Goal: Transaction & Acquisition: Purchase product/service

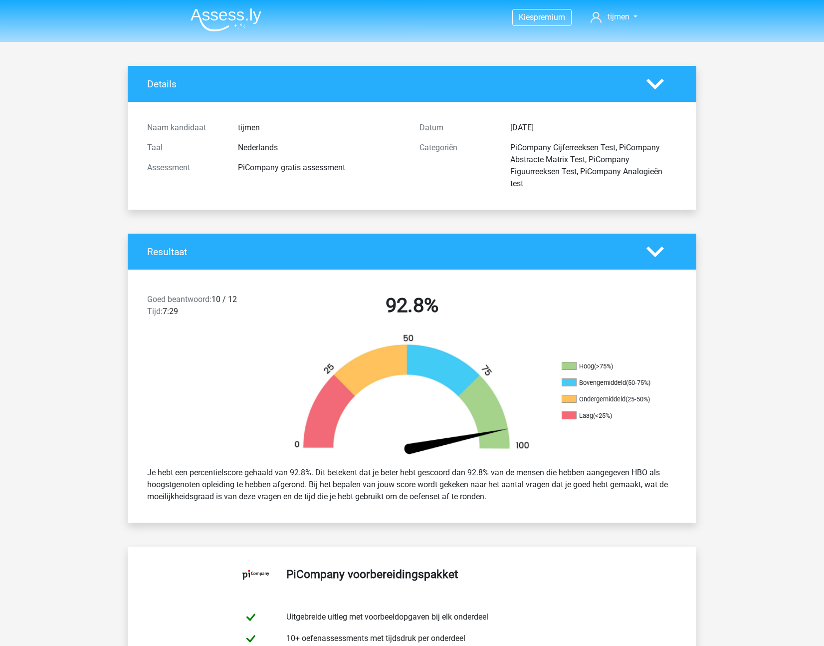
click at [238, 5] on li at bounding box center [222, 17] width 79 height 27
click at [236, 17] on img at bounding box center [226, 19] width 71 height 23
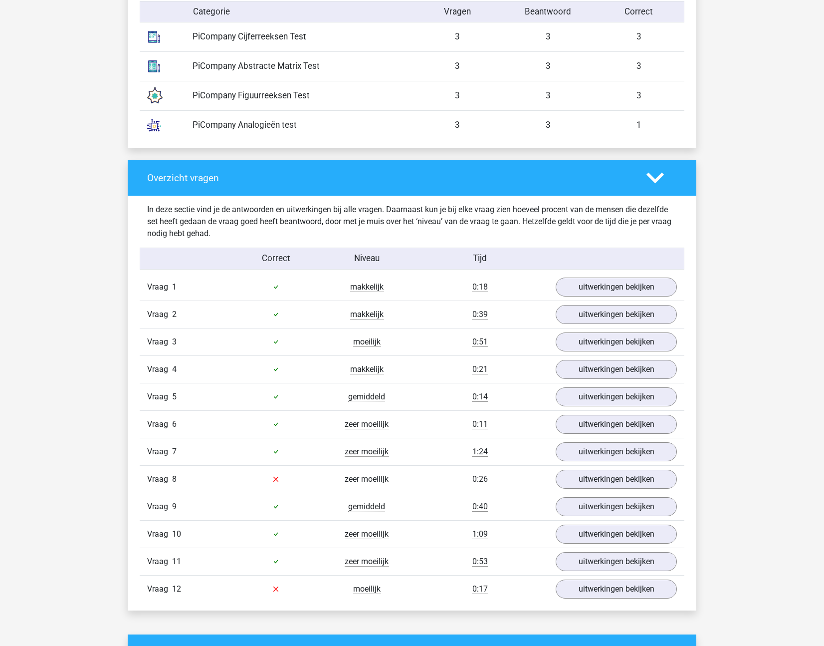
scroll to position [885, 0]
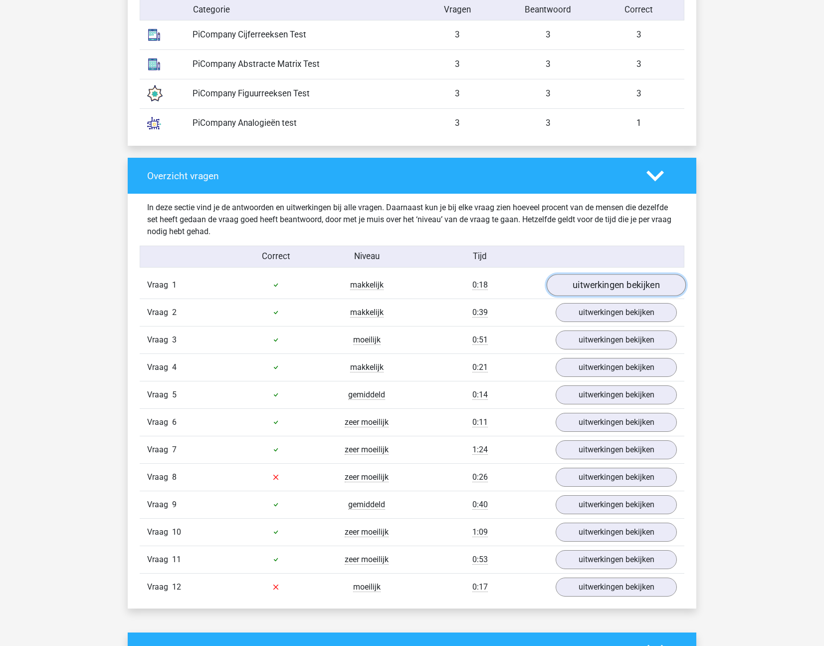
click at [591, 284] on link "uitwerkingen bekijken" at bounding box center [616, 285] width 139 height 22
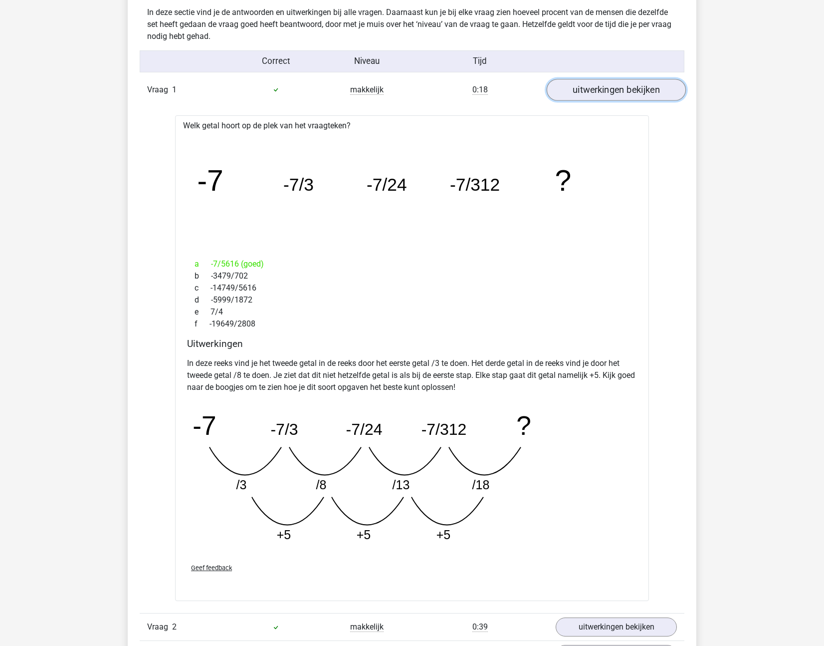
scroll to position [1081, 0]
click at [566, 88] on link "uitwerkingen bekijken" at bounding box center [616, 89] width 139 height 22
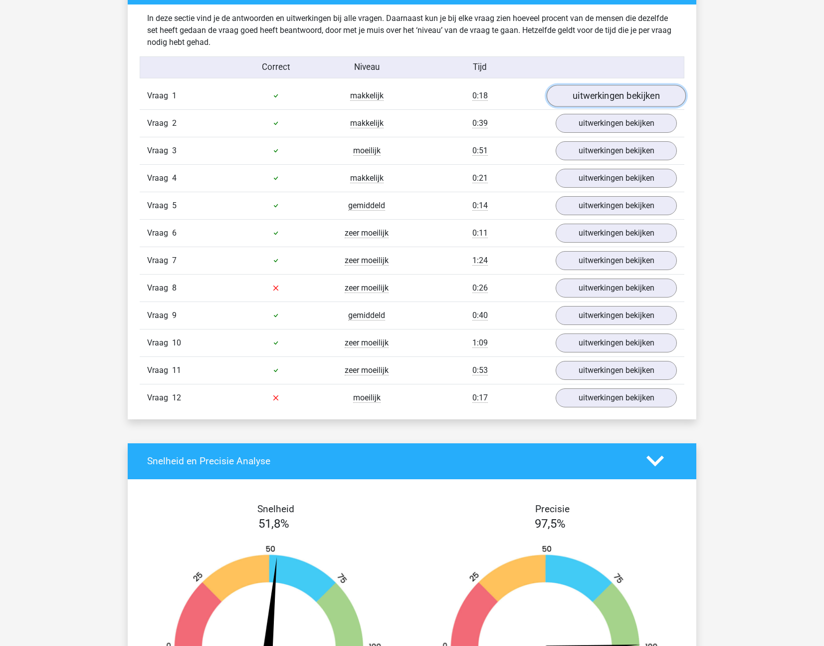
scroll to position [1071, 0]
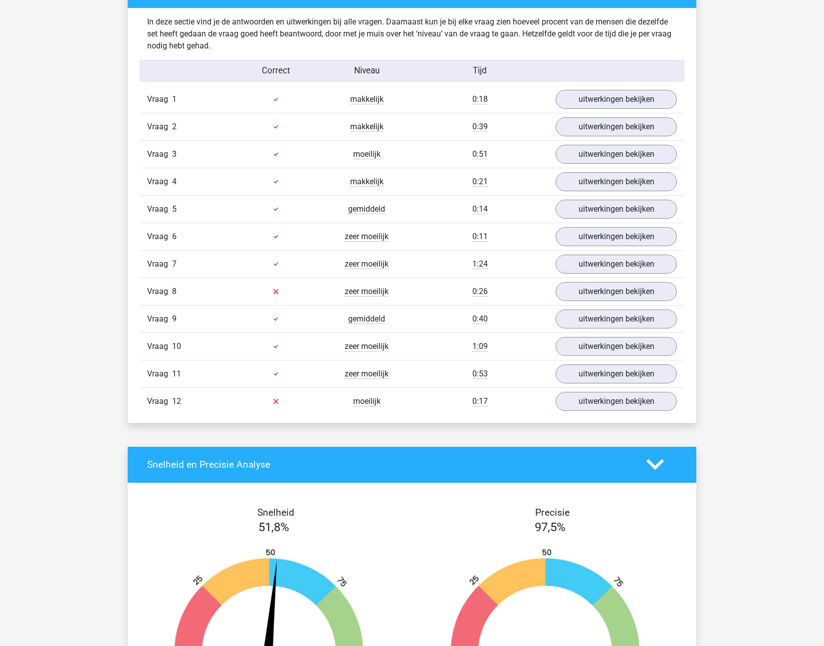
click at [561, 224] on div "Vraag 6 zeer moeilijk 0:11 uitwerkingen bekijken" at bounding box center [412, 235] width 545 height 27
click at [567, 236] on link "uitwerkingen bekijken" at bounding box center [616, 236] width 139 height 22
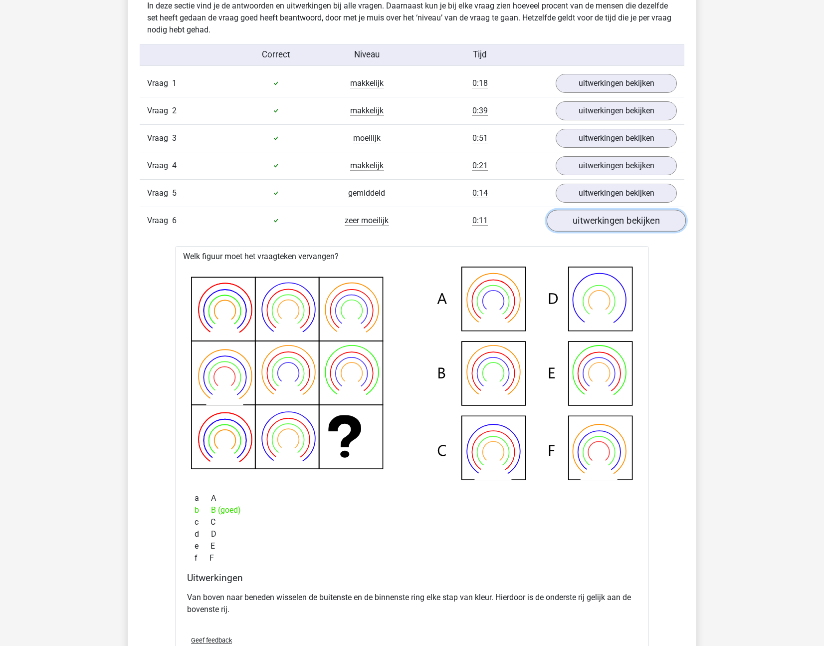
scroll to position [1088, 0]
click at [572, 227] on link "uitwerkingen bekijken" at bounding box center [616, 220] width 139 height 22
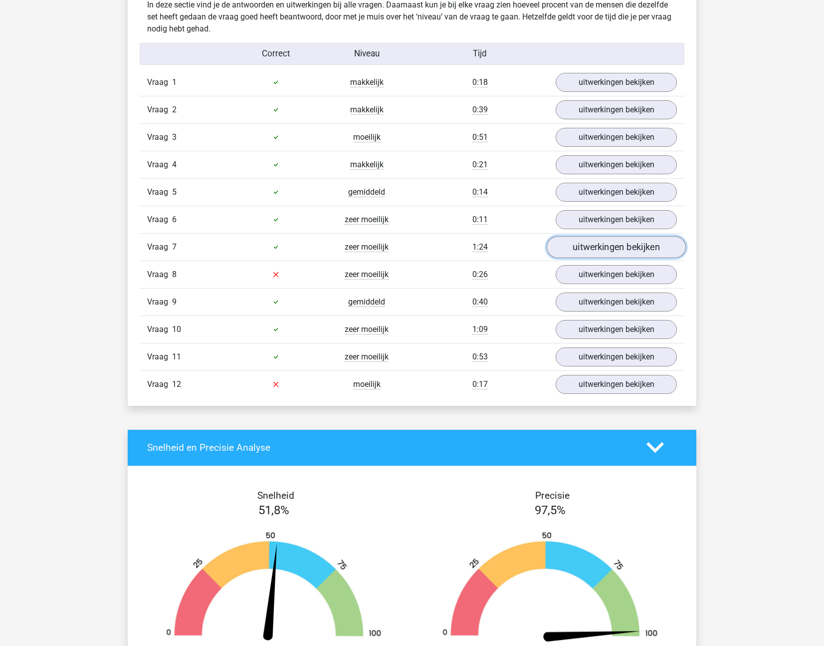
click at [570, 254] on link "uitwerkingen bekijken" at bounding box center [616, 247] width 139 height 22
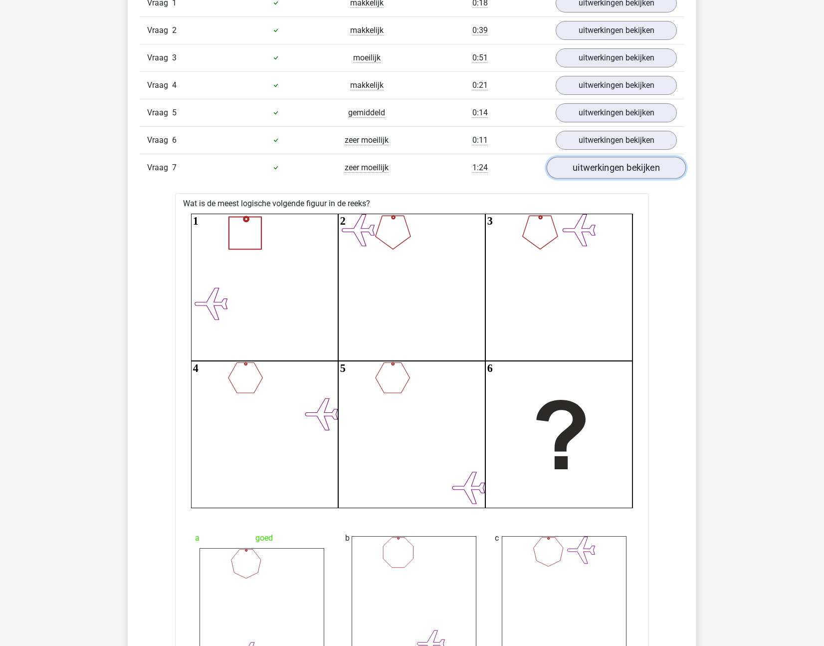
scroll to position [1167, 0]
click at [590, 141] on link "uitwerkingen bekijken" at bounding box center [616, 141] width 139 height 22
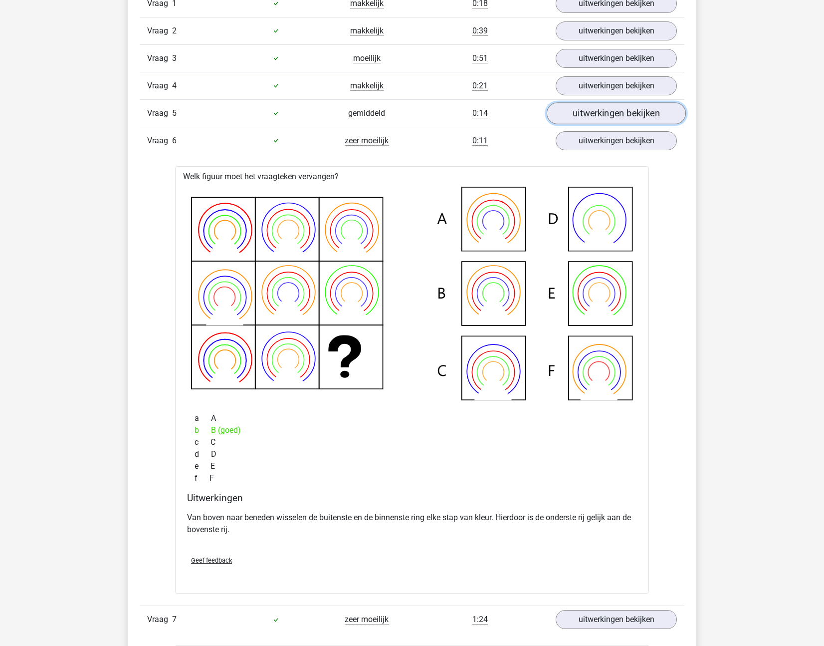
click at [589, 105] on link "uitwerkingen bekijken" at bounding box center [616, 113] width 139 height 22
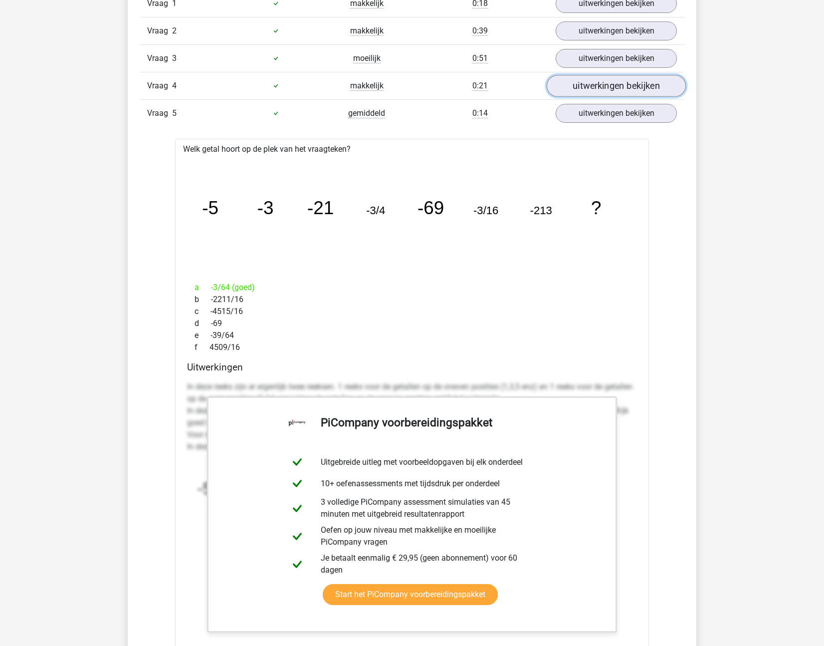
click at [590, 80] on link "uitwerkingen bekijken" at bounding box center [616, 86] width 139 height 22
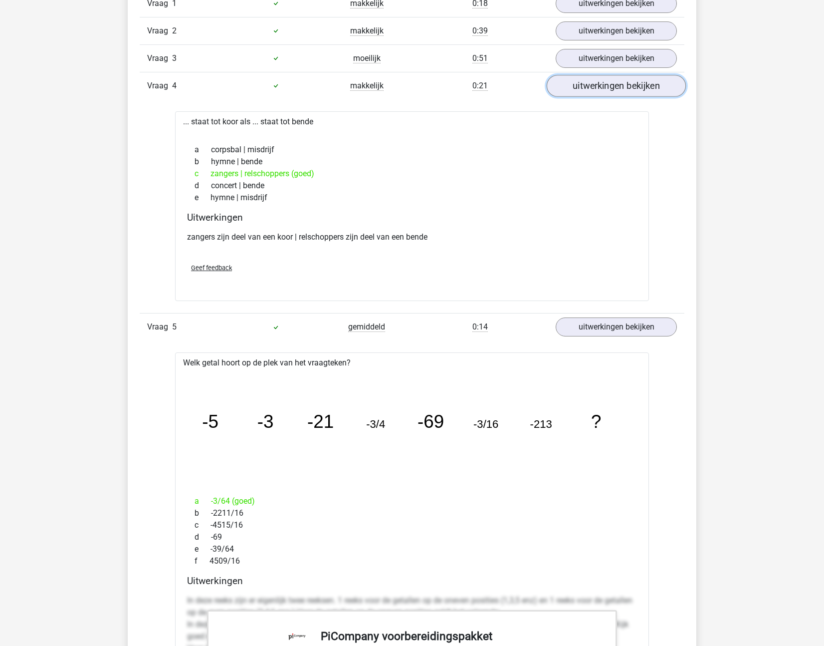
click at [612, 88] on link "uitwerkingen bekijken" at bounding box center [616, 86] width 139 height 22
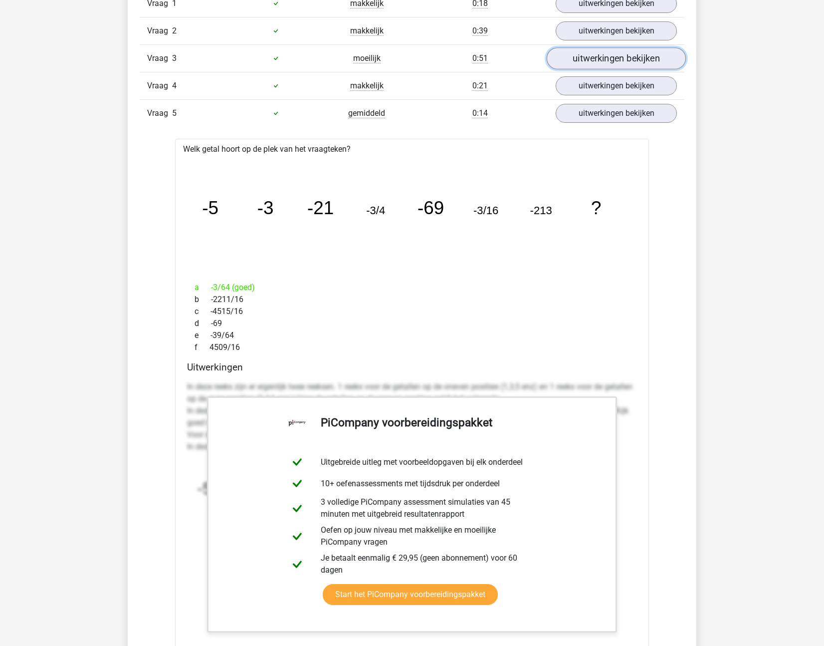
click at [608, 63] on link "uitwerkingen bekijken" at bounding box center [616, 58] width 139 height 22
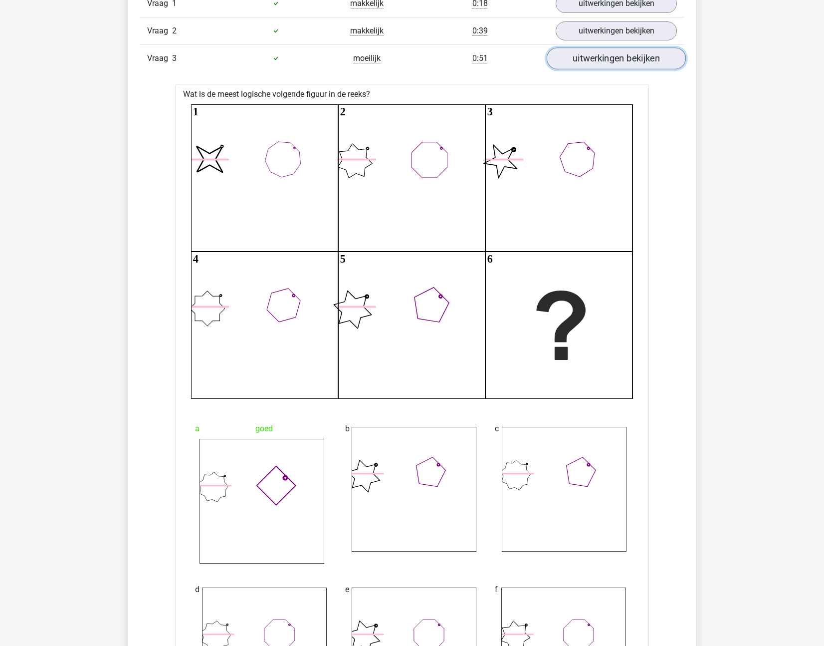
click at [608, 63] on link "uitwerkingen bekijken" at bounding box center [616, 58] width 139 height 22
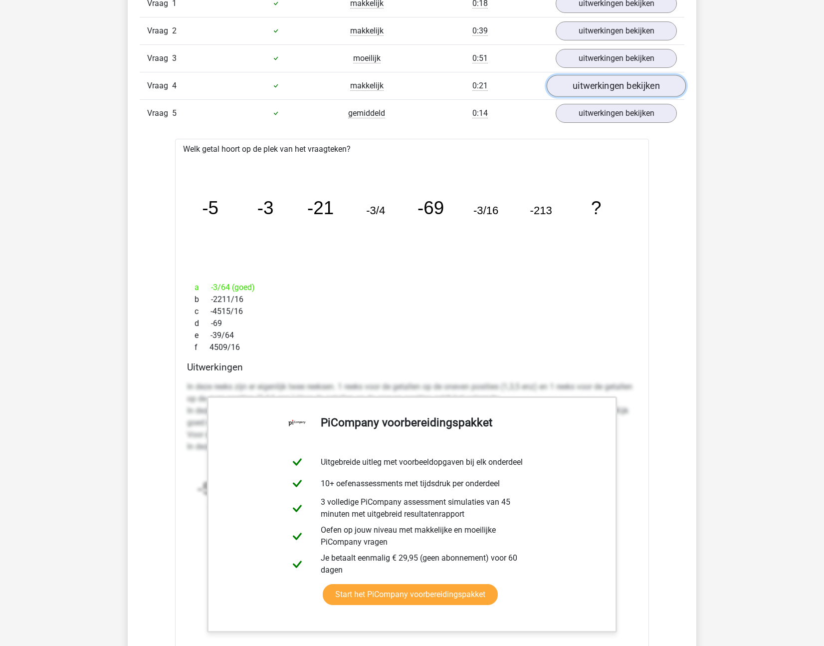
click at [603, 79] on link "uitwerkingen bekijken" at bounding box center [616, 86] width 139 height 22
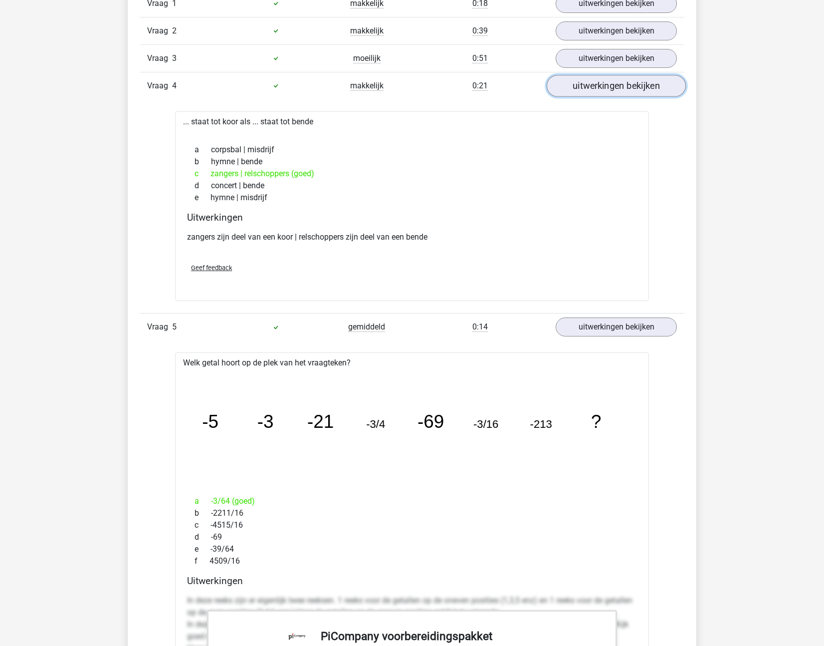
click at [631, 81] on link "uitwerkingen bekijken" at bounding box center [616, 86] width 139 height 22
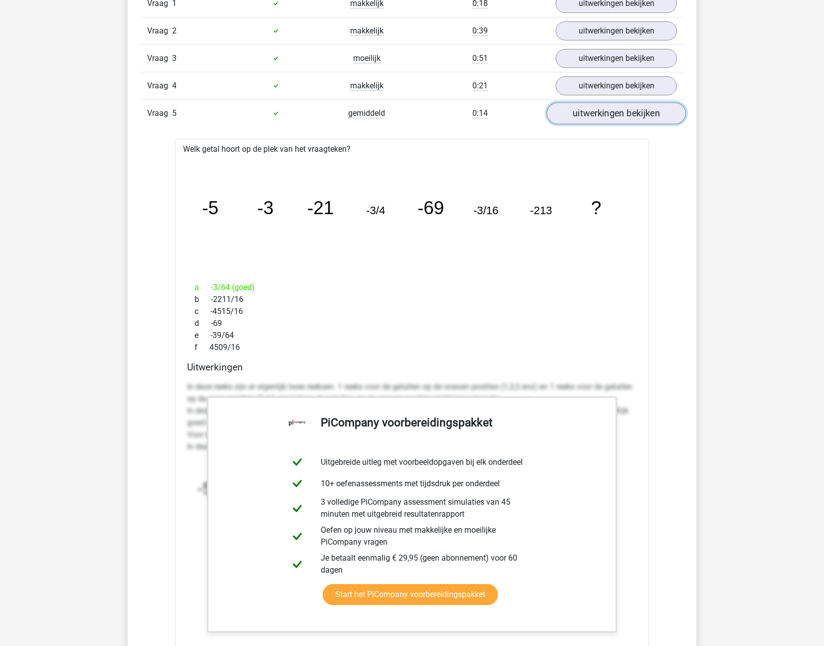
click at [623, 103] on link "uitwerkingen bekijken" at bounding box center [616, 113] width 139 height 22
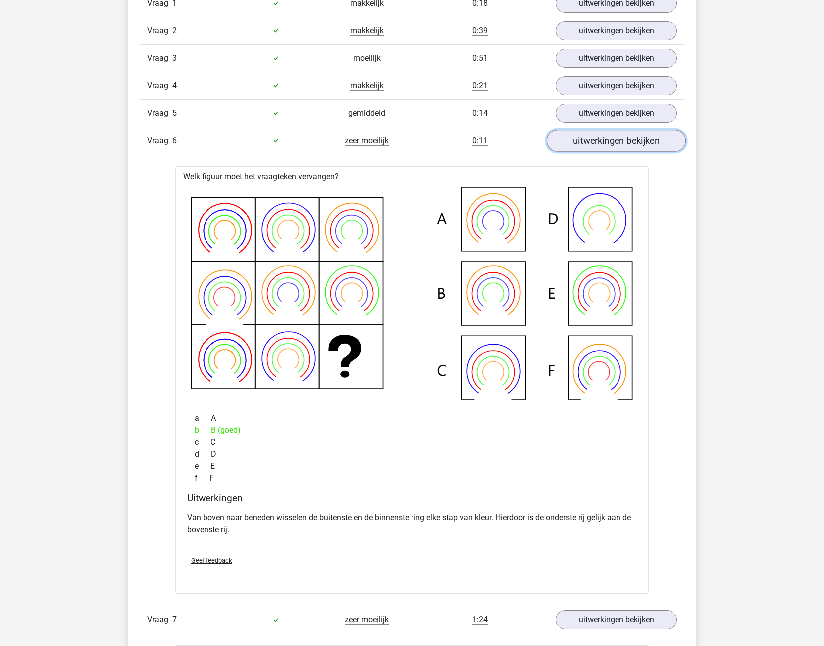
click at [611, 145] on link "uitwerkingen bekijken" at bounding box center [616, 141] width 139 height 22
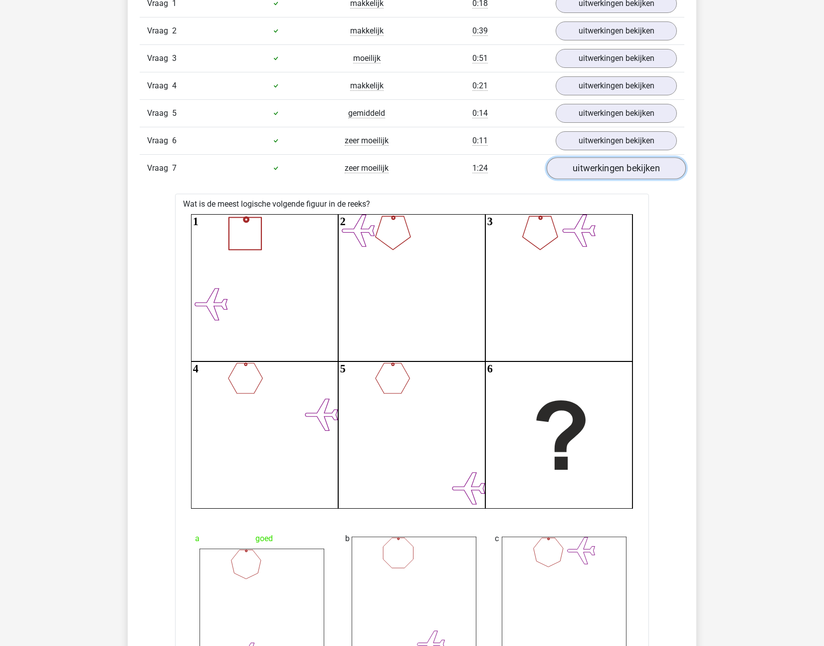
click at [604, 176] on link "uitwerkingen bekijken" at bounding box center [616, 168] width 139 height 22
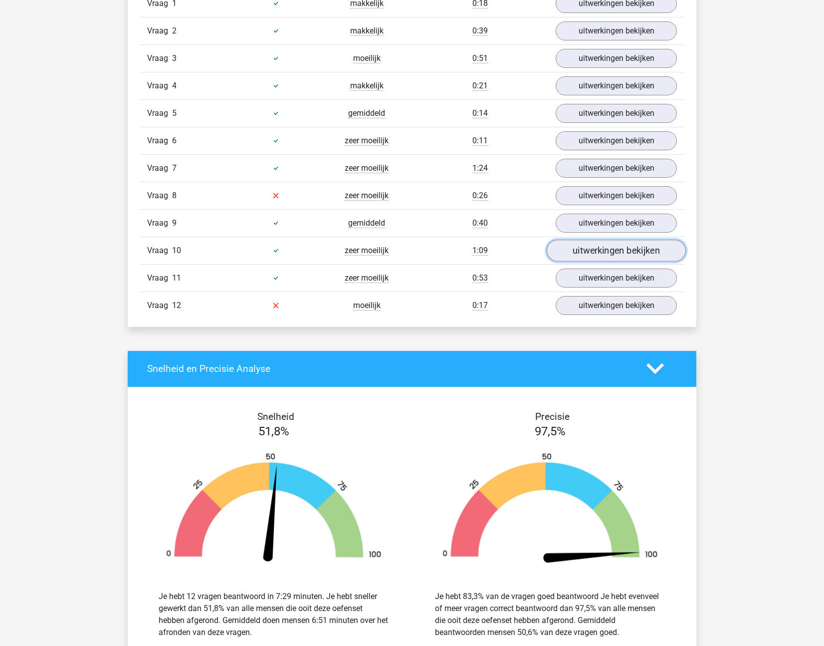
click at [603, 246] on link "uitwerkingen bekijken" at bounding box center [616, 250] width 139 height 22
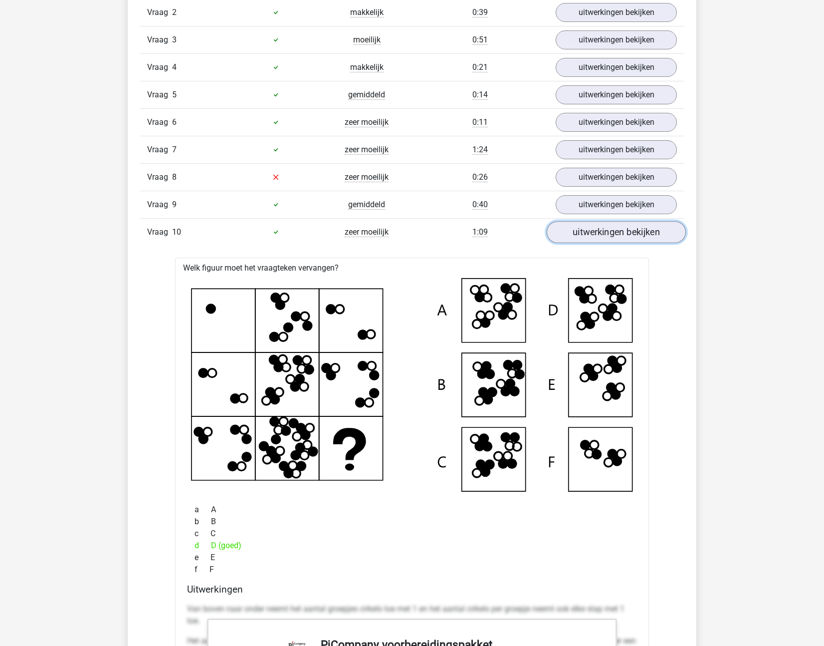
scroll to position [1185, 0]
click at [603, 231] on link "uitwerkingen bekijken" at bounding box center [616, 232] width 139 height 22
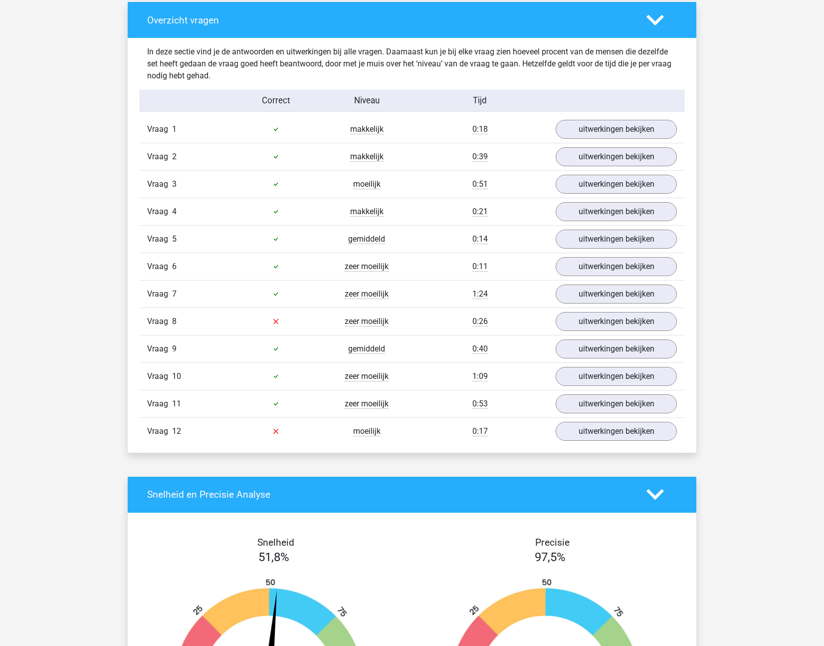
scroll to position [1037, 0]
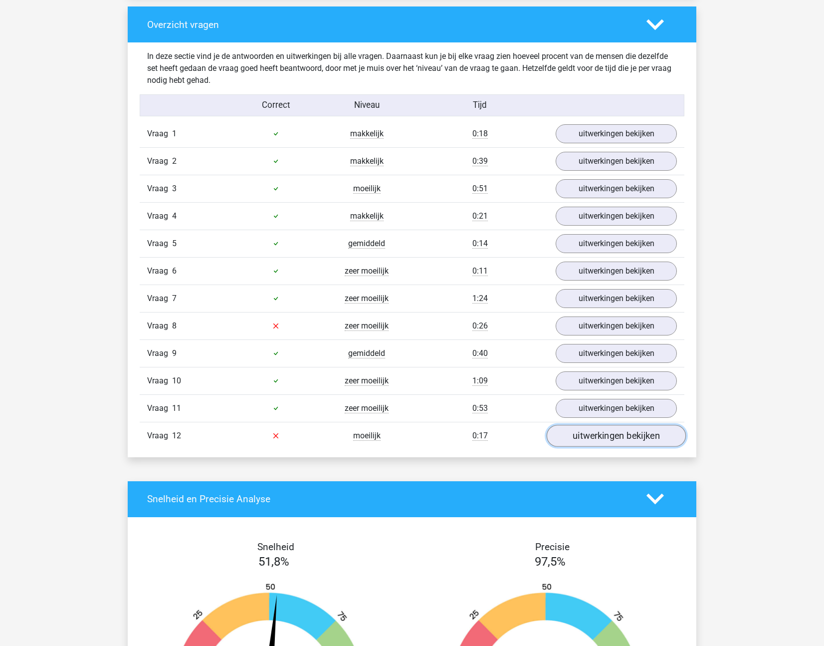
click at [587, 434] on link "uitwerkingen bekijken" at bounding box center [616, 436] width 139 height 22
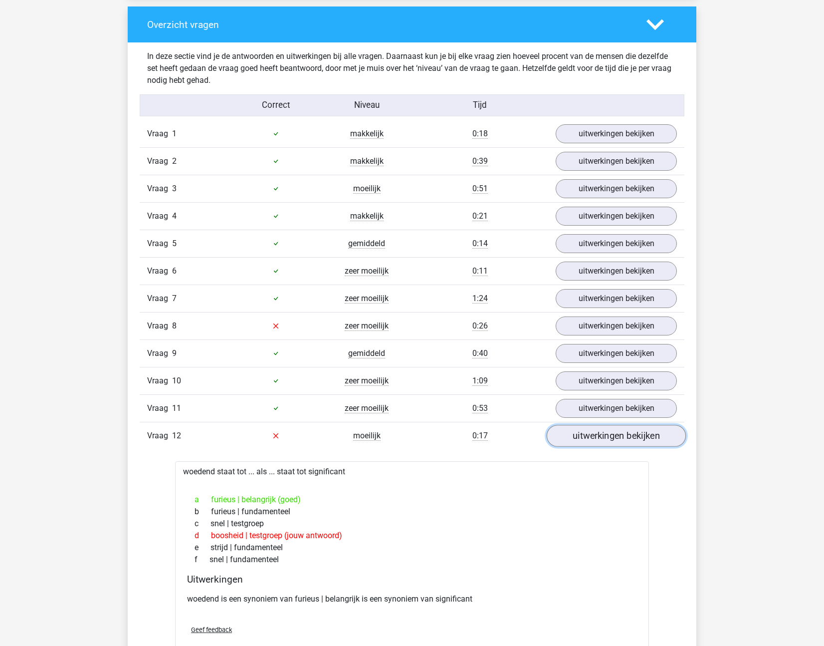
click at [587, 434] on link "uitwerkingen bekijken" at bounding box center [616, 436] width 139 height 22
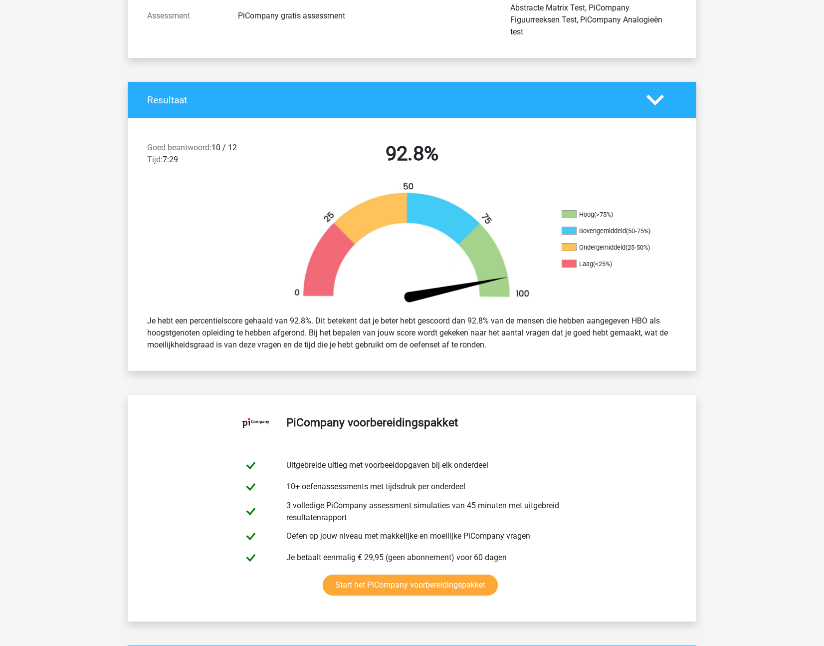
scroll to position [0, 0]
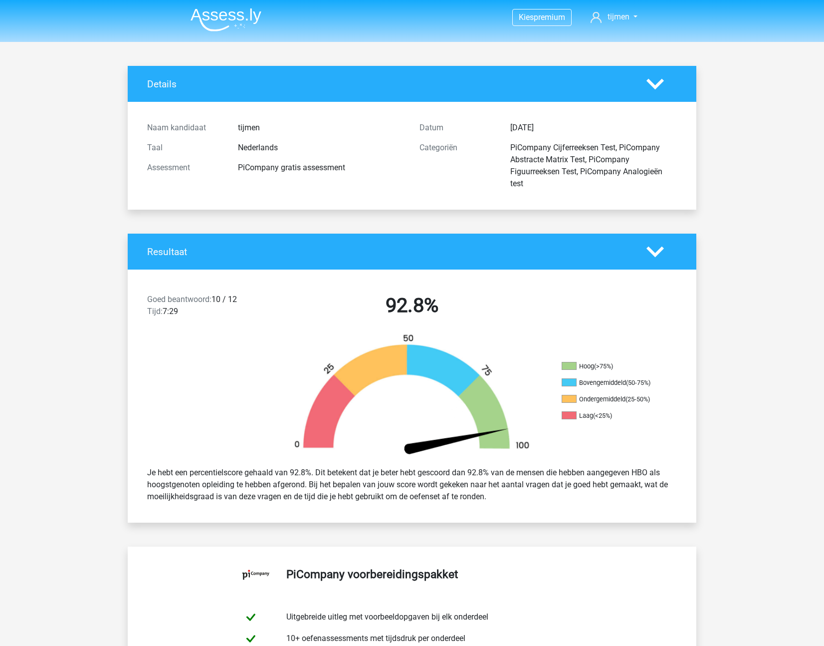
click at [228, 17] on img at bounding box center [226, 19] width 71 height 23
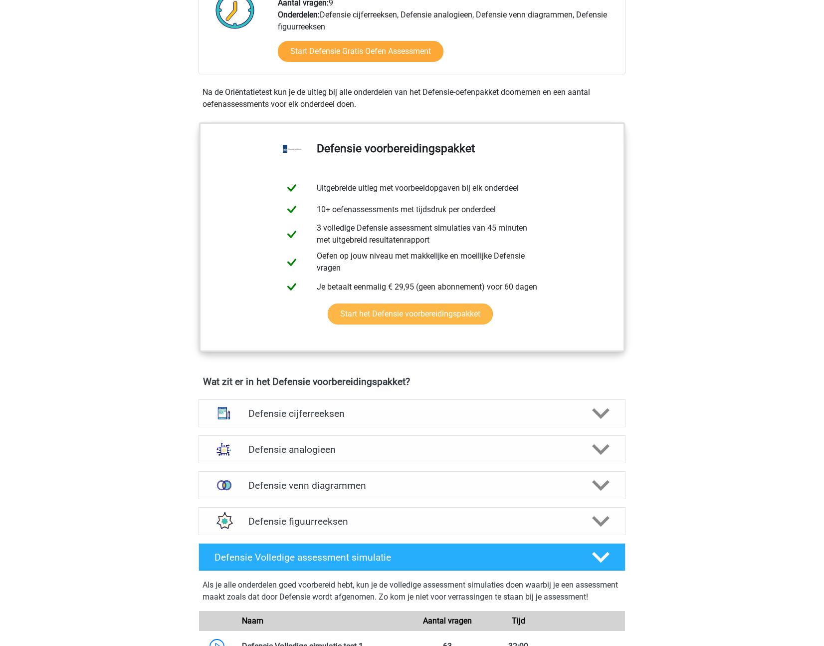
scroll to position [377, 0]
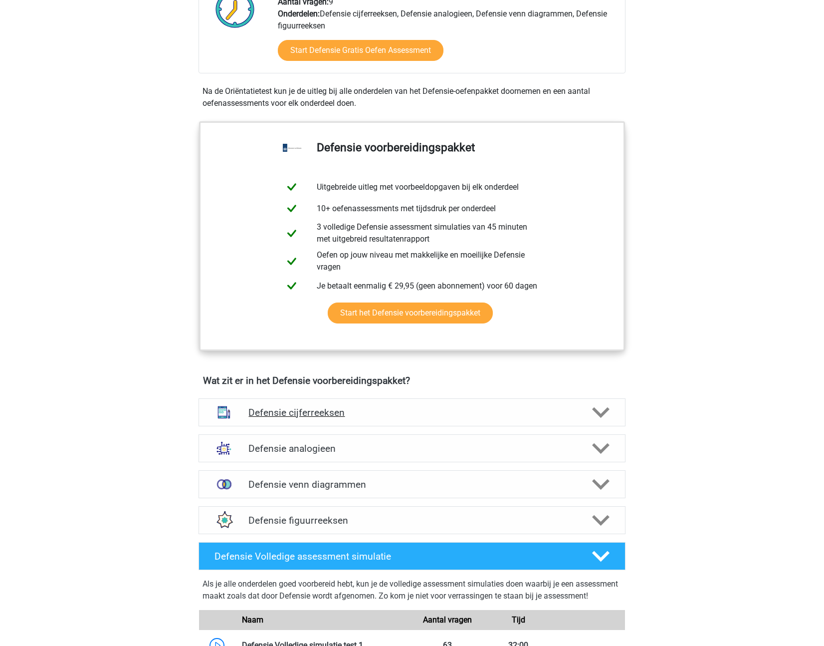
click at [364, 413] on h4 "Defensie cijferreeksen" at bounding box center [411, 412] width 327 height 11
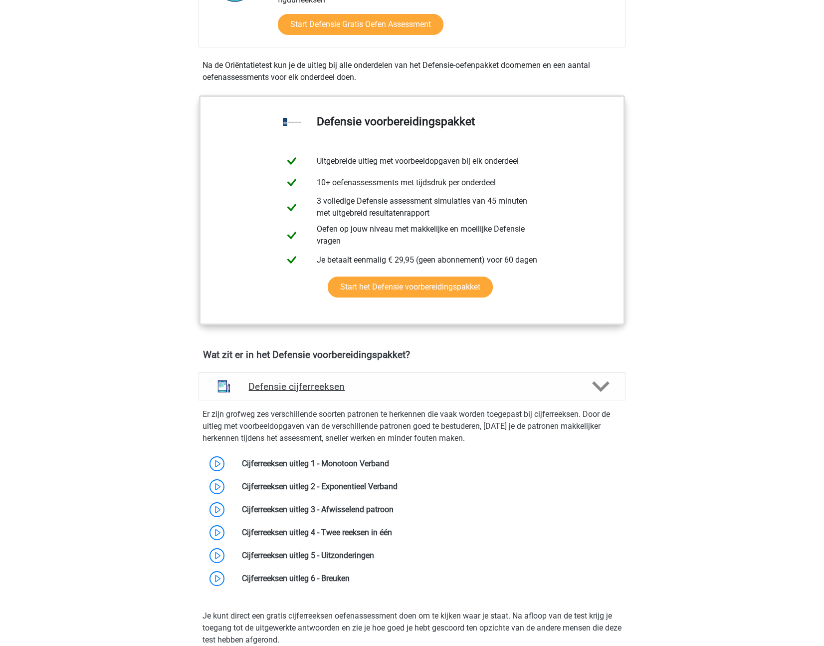
scroll to position [404, 0]
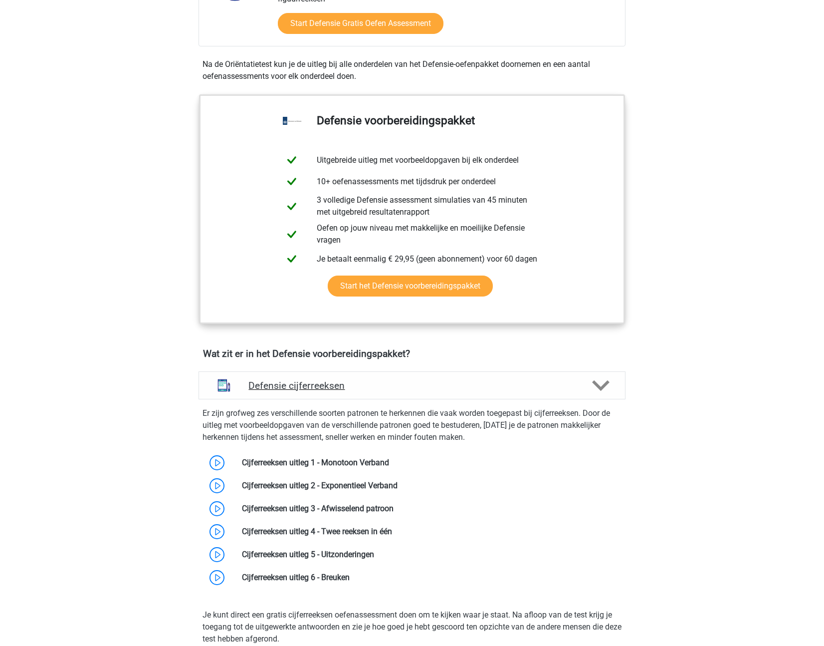
click at [371, 386] on h4 "Defensie cijferreeksen" at bounding box center [411, 385] width 327 height 11
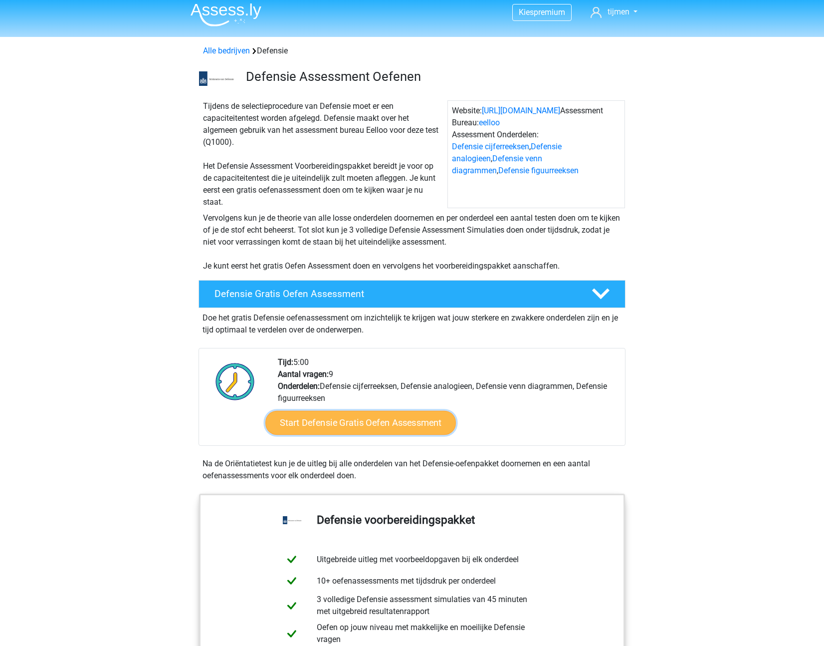
scroll to position [7, 0]
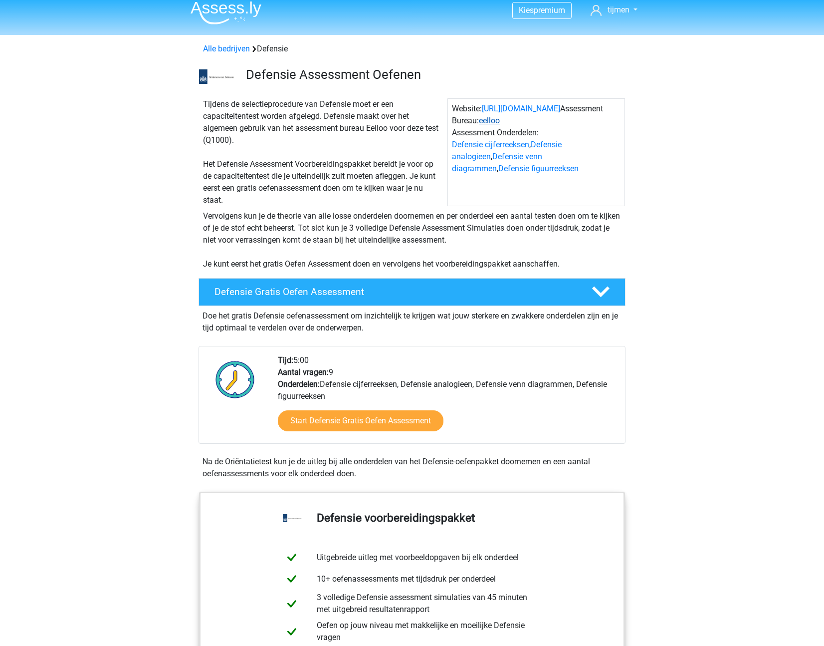
click at [495, 123] on link "eelloo" at bounding box center [489, 120] width 21 height 9
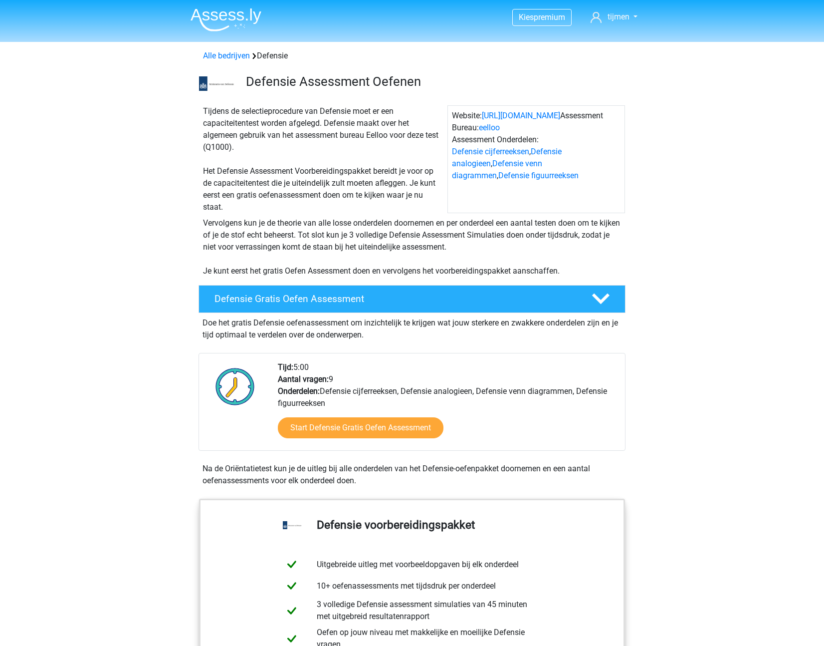
scroll to position [7, 0]
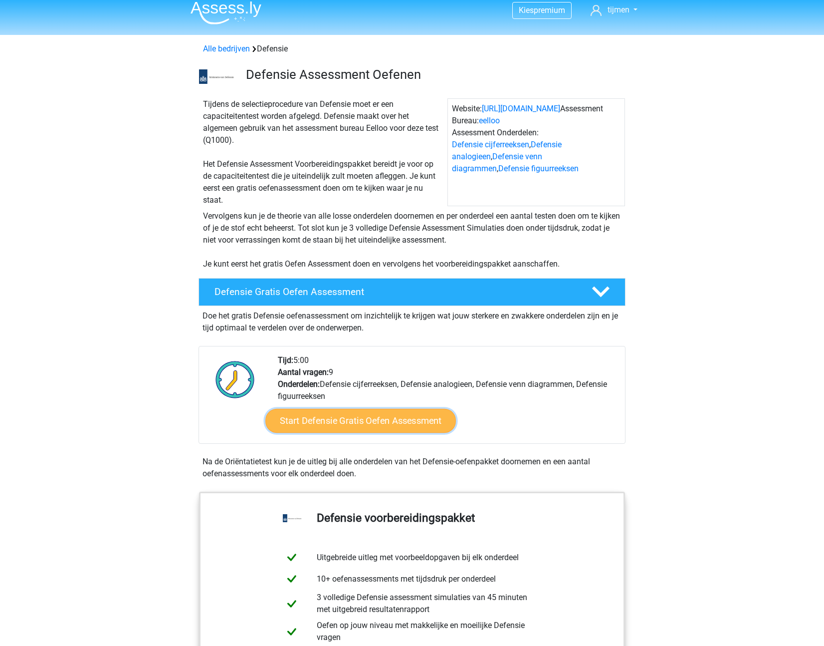
click at [356, 420] on link "Start Defensie Gratis Oefen Assessment" at bounding box center [360, 421] width 191 height 24
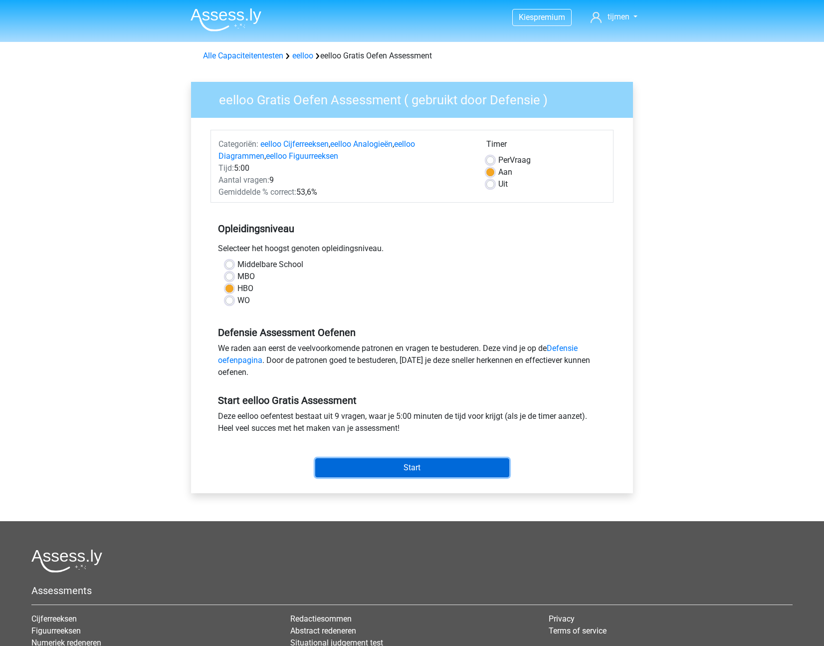
click at [374, 474] on input "Start" at bounding box center [412, 467] width 194 height 19
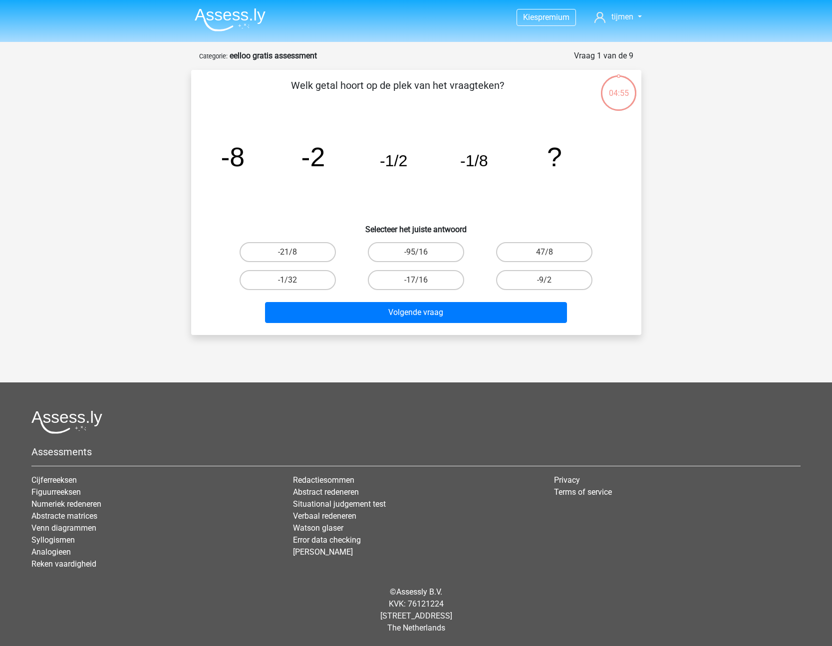
click at [287, 282] on input "-1/32" at bounding box center [290, 283] width 6 height 6
radio input "true"
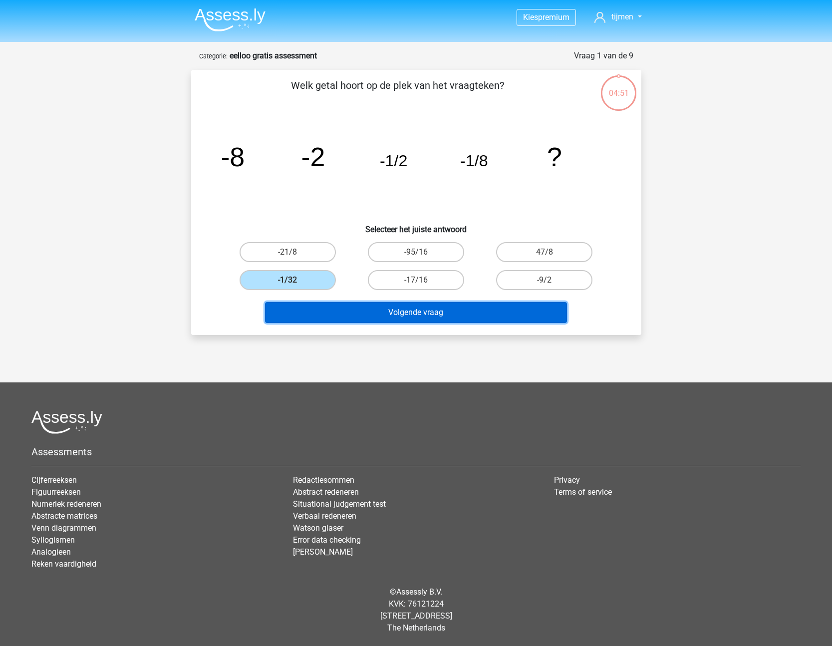
click at [454, 310] on button "Volgende vraag" at bounding box center [416, 312] width 302 height 21
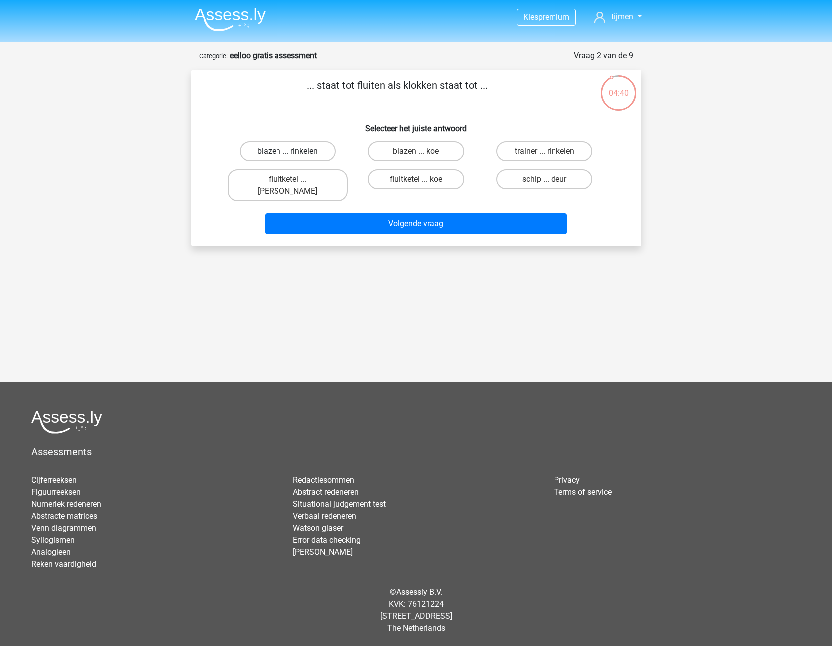
click at [307, 155] on label "blazen ... rinkelen" at bounding box center [287, 151] width 96 height 20
click at [294, 155] on input "blazen ... rinkelen" at bounding box center [290, 154] width 6 height 6
radio input "true"
click at [301, 179] on label "fluitketel ... luiden" at bounding box center [287, 185] width 120 height 32
click at [294, 179] on input "fluitketel ... luiden" at bounding box center [290, 182] width 6 height 6
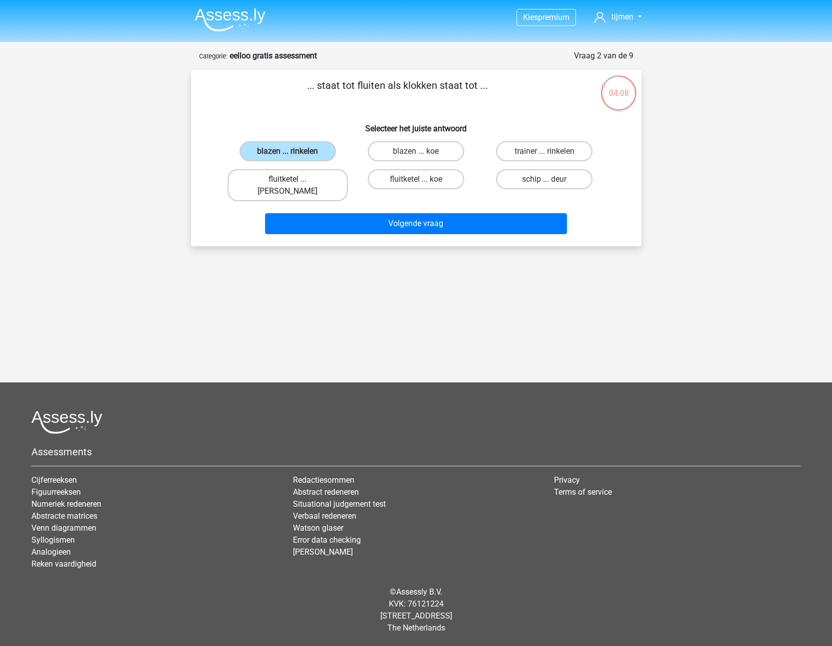
radio input "true"
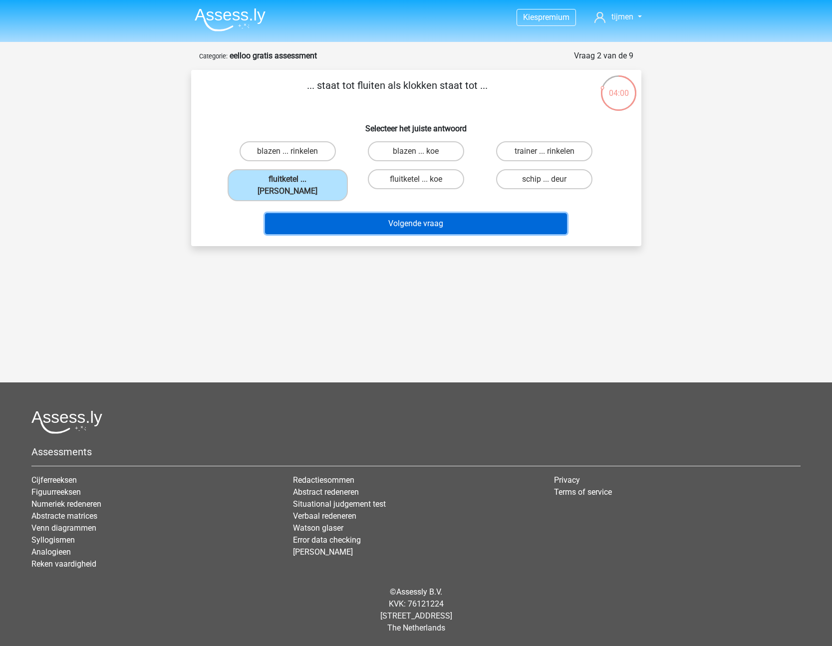
click at [365, 213] on button "Volgende vraag" at bounding box center [416, 223] width 302 height 21
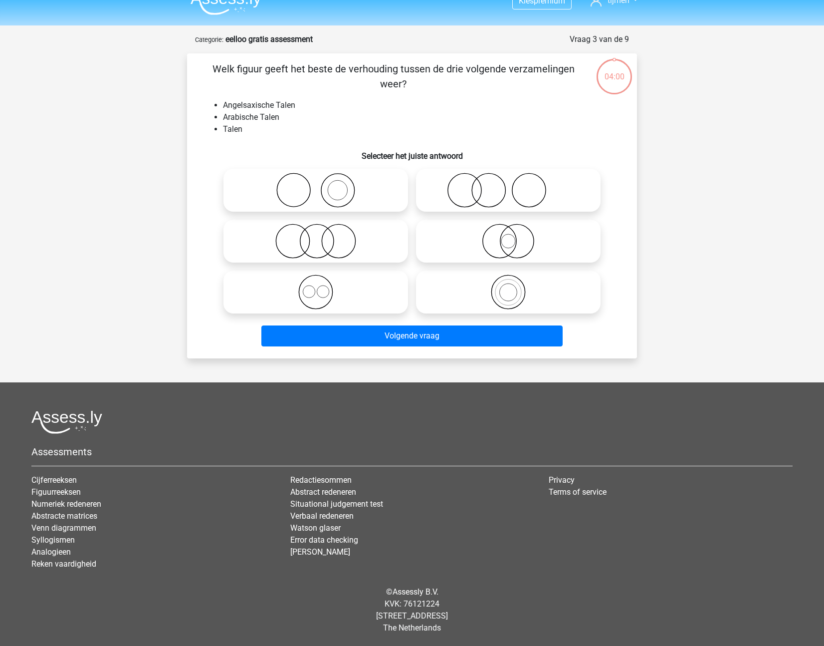
scroll to position [16, 0]
click at [335, 302] on icon at bounding box center [315, 291] width 177 height 35
click at [322, 287] on input "radio" at bounding box center [319, 283] width 6 height 6
radio input "true"
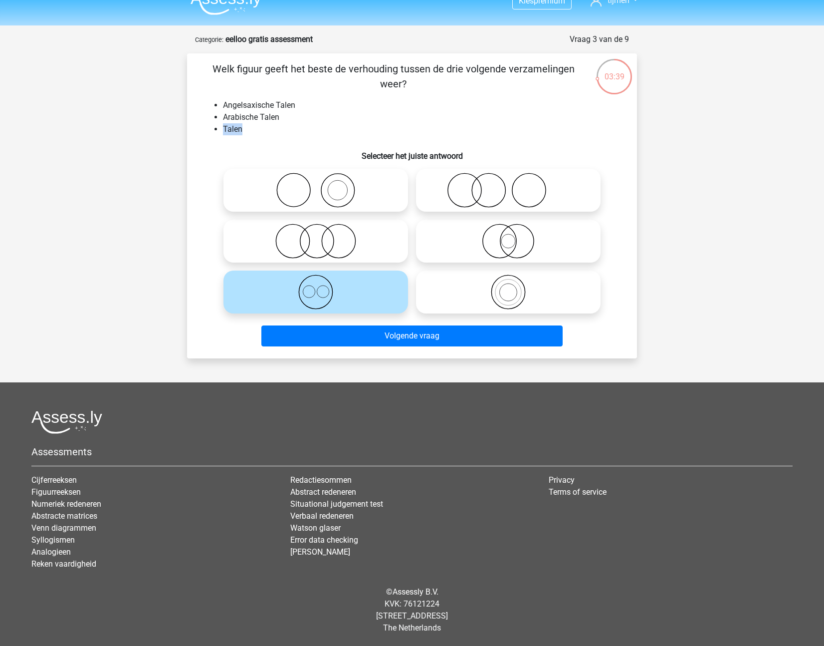
drag, startPoint x: 240, startPoint y: 129, endPoint x: 216, endPoint y: 129, distance: 24.0
click at [223, 129] on li "Talen" at bounding box center [422, 129] width 398 height 12
drag, startPoint x: 286, startPoint y: 116, endPoint x: 275, endPoint y: 112, distance: 11.5
click at [258, 116] on li "Arabische Talen" at bounding box center [422, 117] width 398 height 12
drag, startPoint x: 277, startPoint y: 105, endPoint x: 270, endPoint y: 105, distance: 6.5
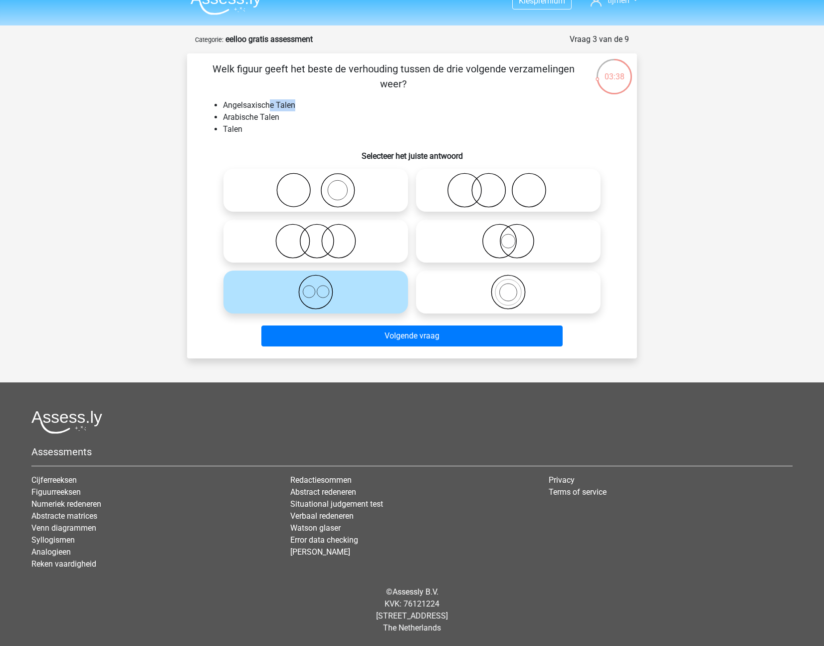
click at [270, 105] on li "Angelsaxische Talen" at bounding box center [422, 105] width 398 height 12
click at [341, 299] on icon at bounding box center [315, 291] width 177 height 35
click at [322, 287] on input "radio" at bounding box center [319, 283] width 6 height 6
click at [527, 233] on icon at bounding box center [508, 240] width 177 height 35
click at [515, 233] on input "radio" at bounding box center [511, 232] width 6 height 6
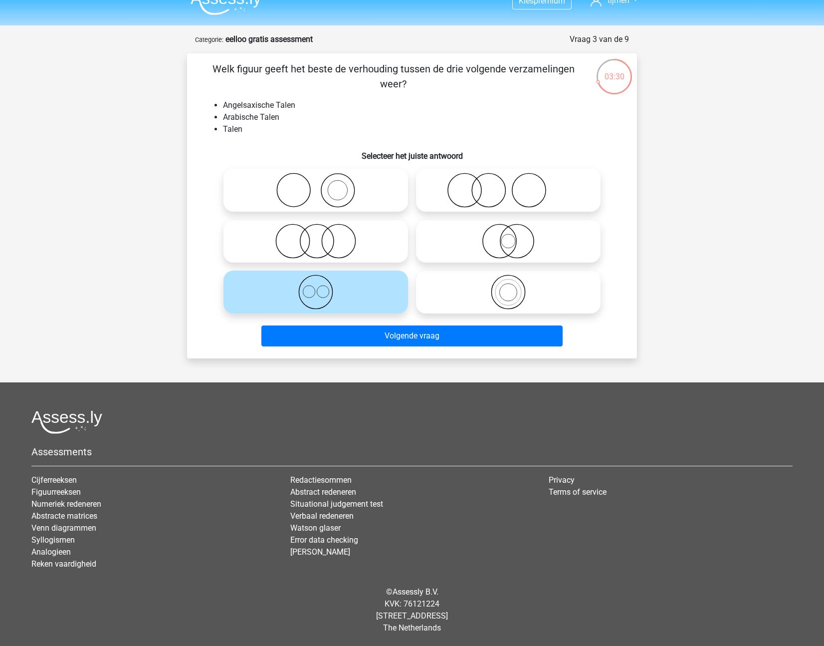
radio input "true"
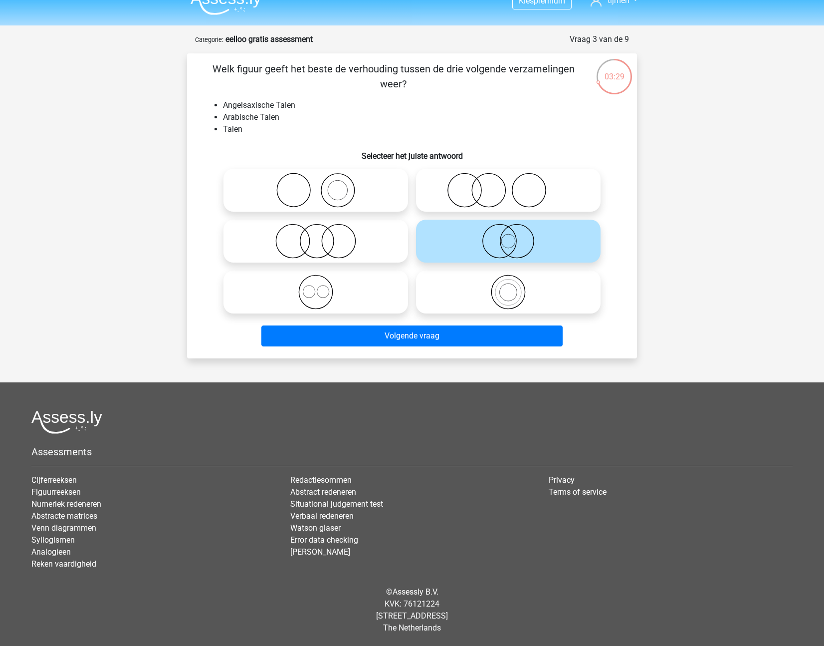
click at [387, 303] on icon at bounding box center [315, 291] width 177 height 35
click at [322, 287] on input "radio" at bounding box center [319, 283] width 6 height 6
radio input "true"
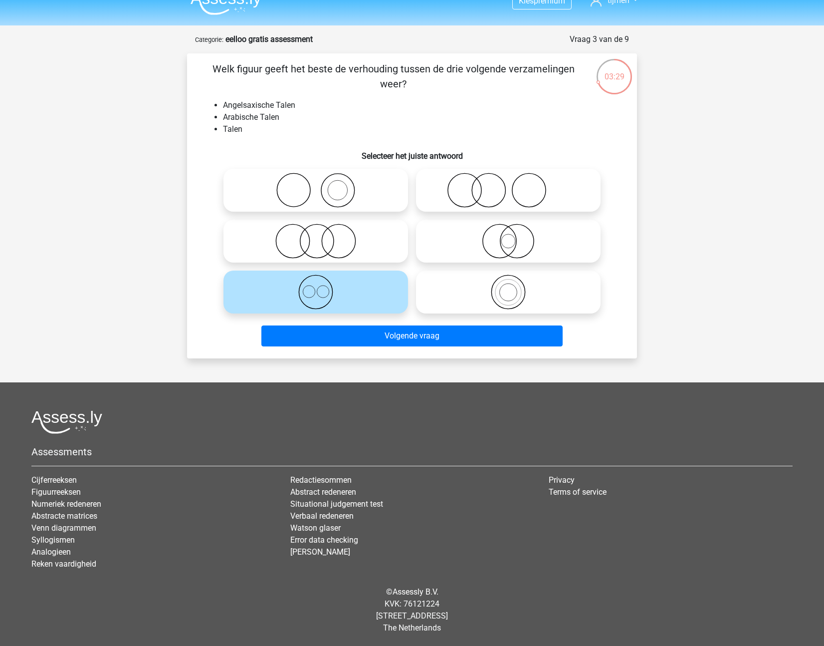
click at [462, 245] on icon at bounding box center [508, 240] width 177 height 35
click at [508, 236] on input "radio" at bounding box center [511, 232] width 6 height 6
radio input "true"
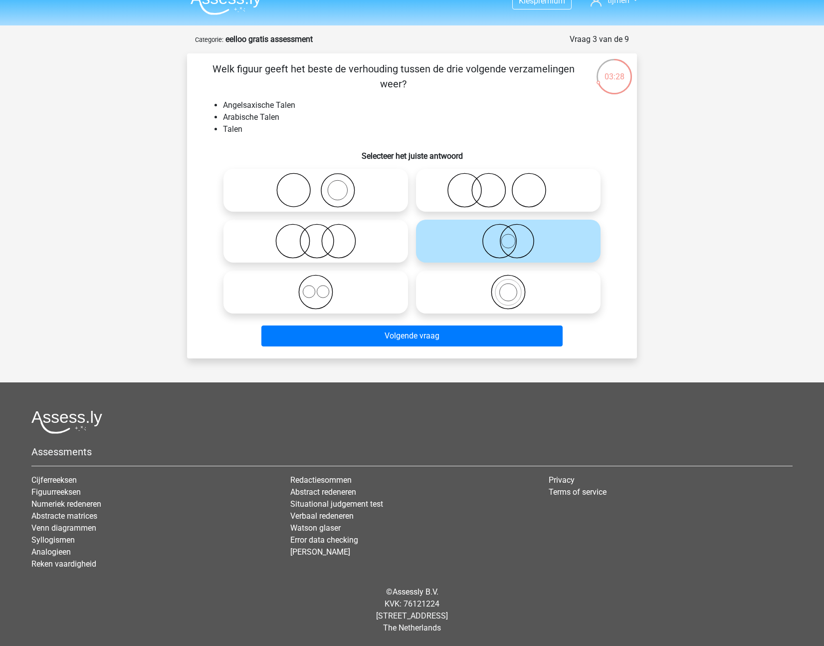
click at [380, 308] on icon at bounding box center [315, 291] width 177 height 35
click at [322, 287] on input "radio" at bounding box center [319, 283] width 6 height 6
radio input "true"
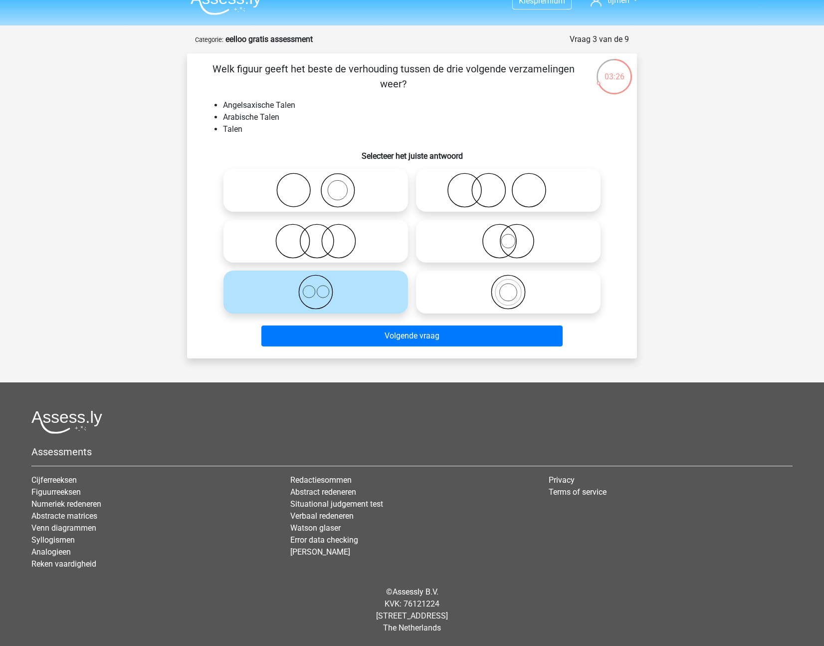
click at [507, 244] on icon at bounding box center [508, 240] width 177 height 35
click at [508, 236] on input "radio" at bounding box center [511, 232] width 6 height 6
radio input "true"
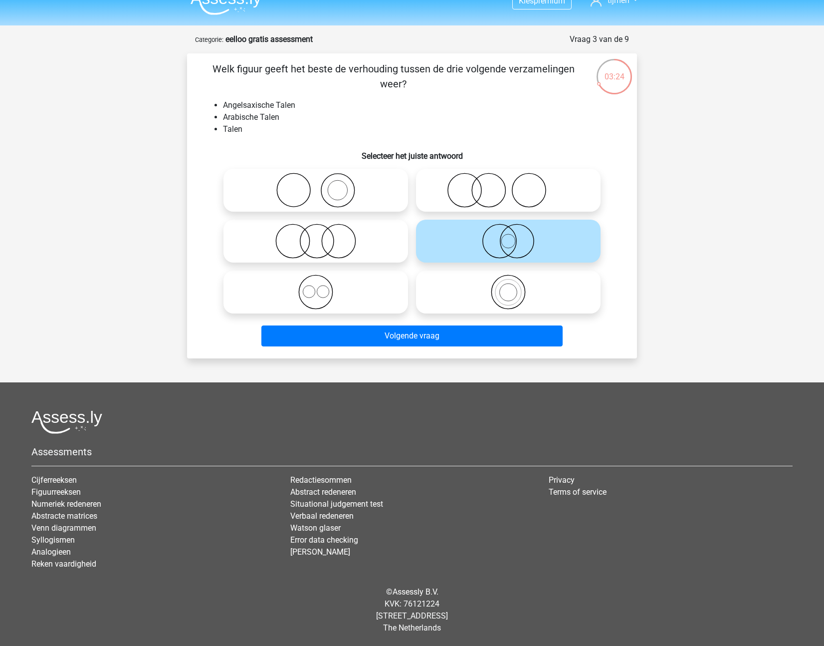
click at [399, 293] on icon at bounding box center [315, 291] width 177 height 35
click at [322, 287] on input "radio" at bounding box center [319, 283] width 6 height 6
radio input "true"
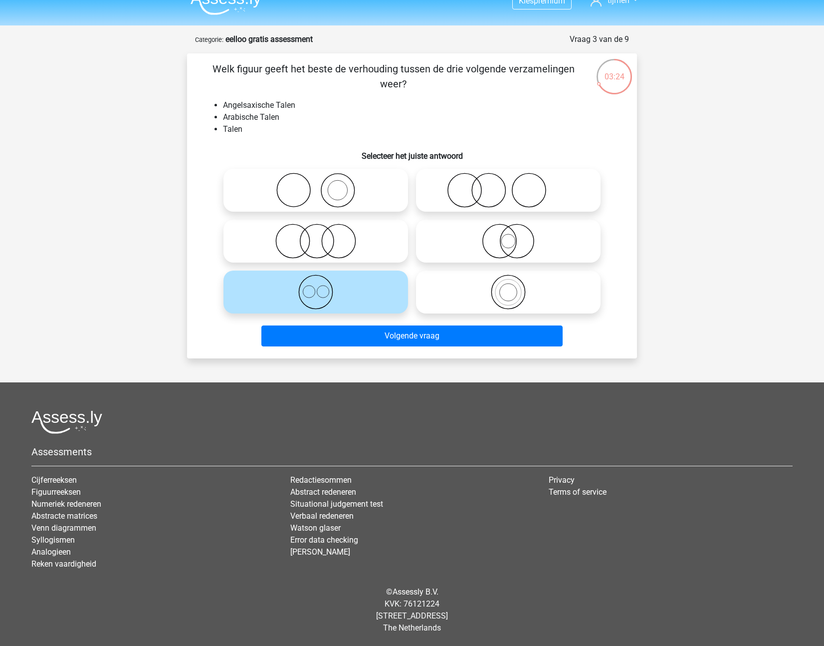
click at [460, 245] on icon at bounding box center [508, 240] width 177 height 35
click at [508, 236] on input "radio" at bounding box center [511, 232] width 6 height 6
radio input "true"
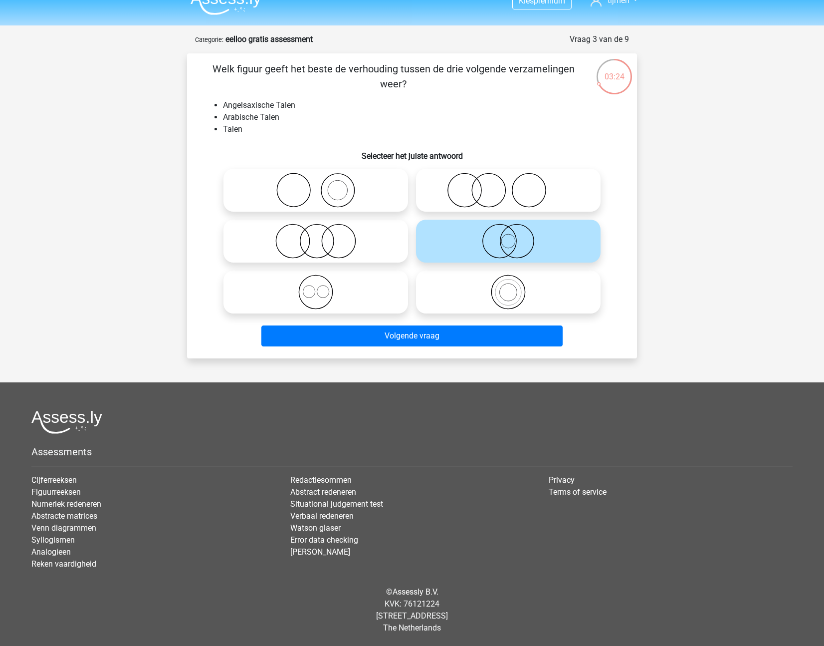
click at [381, 296] on icon at bounding box center [315, 291] width 177 height 35
click at [322, 287] on input "radio" at bounding box center [319, 283] width 6 height 6
radio input "true"
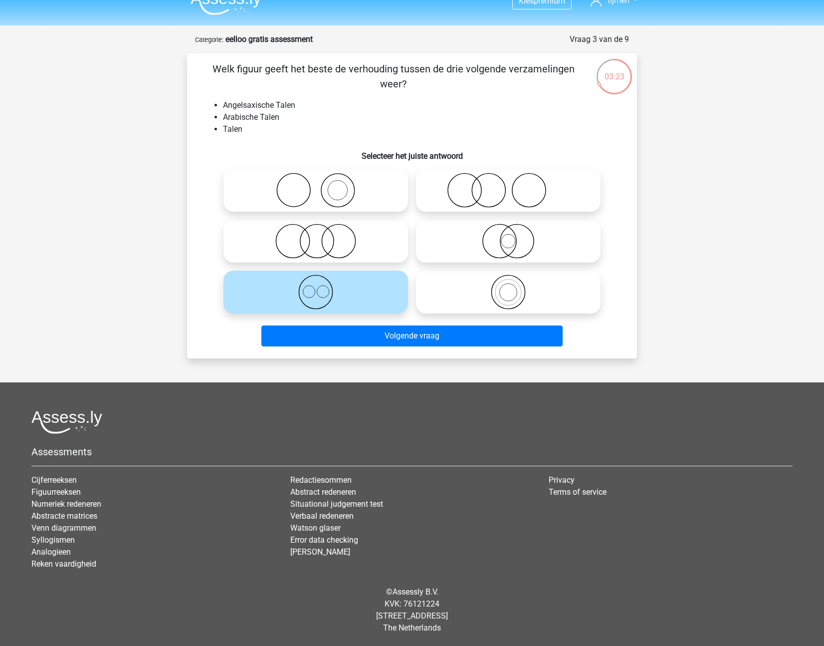
click at [461, 234] on icon at bounding box center [508, 240] width 177 height 35
click at [508, 234] on input "radio" at bounding box center [511, 232] width 6 height 6
radio input "true"
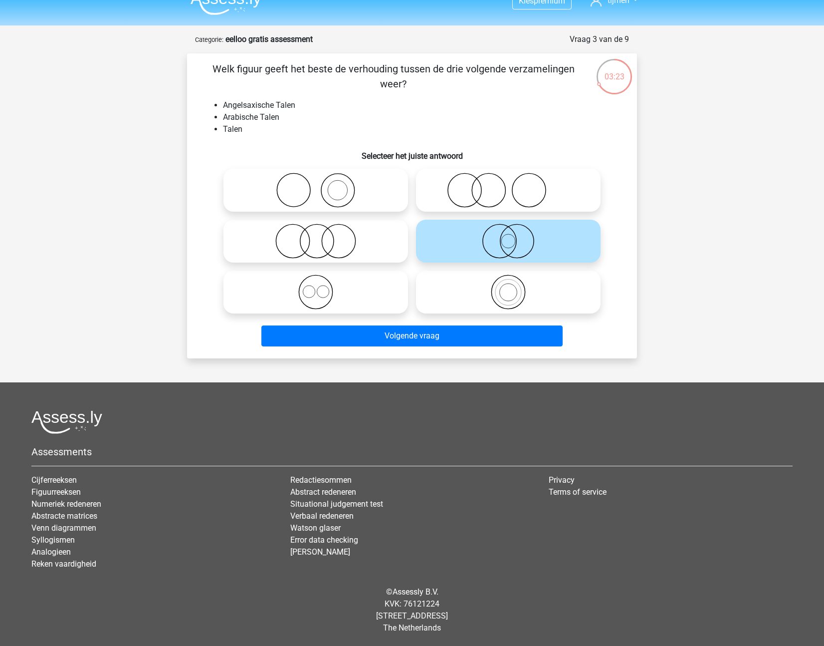
click at [365, 289] on icon at bounding box center [315, 291] width 177 height 35
click at [322, 287] on input "radio" at bounding box center [319, 283] width 6 height 6
radio input "true"
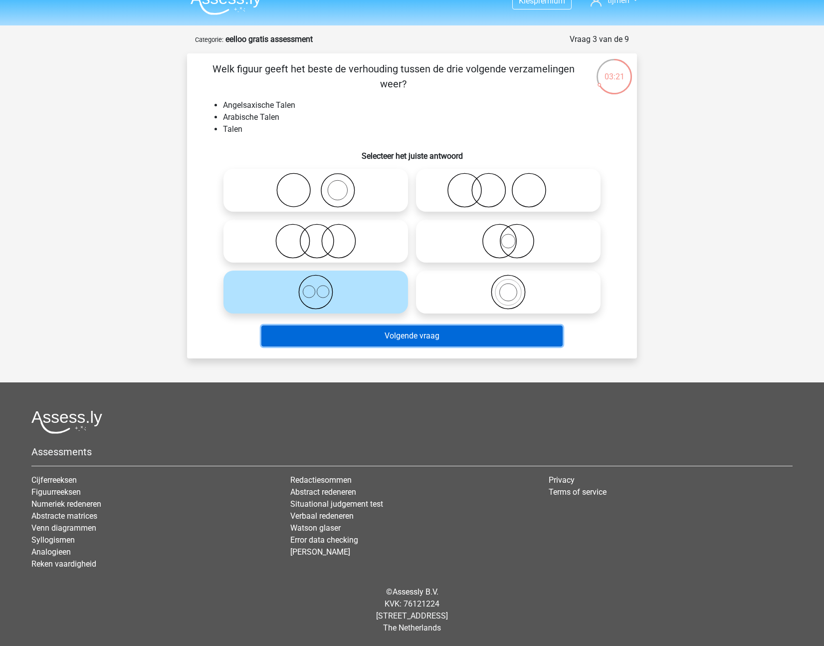
click at [427, 342] on button "Volgende vraag" at bounding box center [412, 335] width 302 height 21
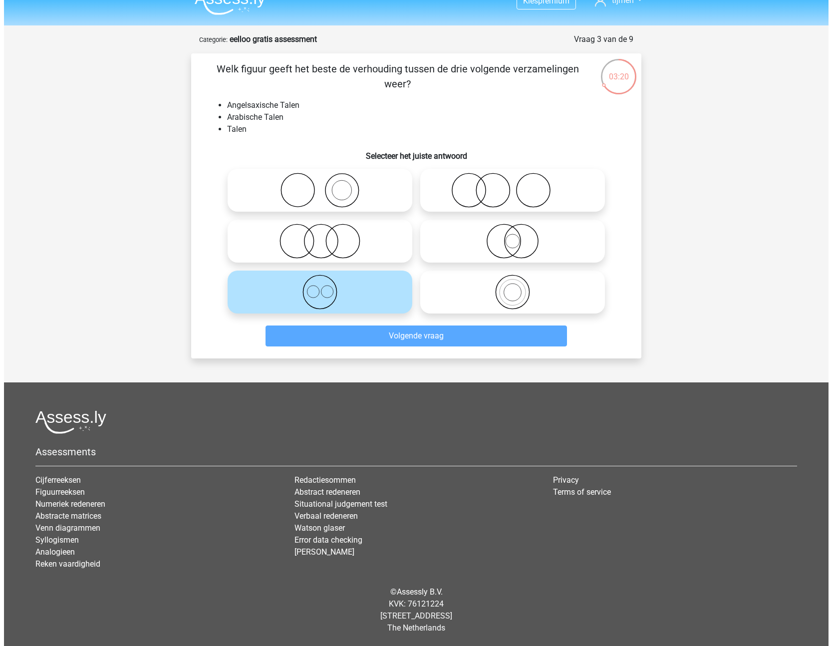
scroll to position [0, 0]
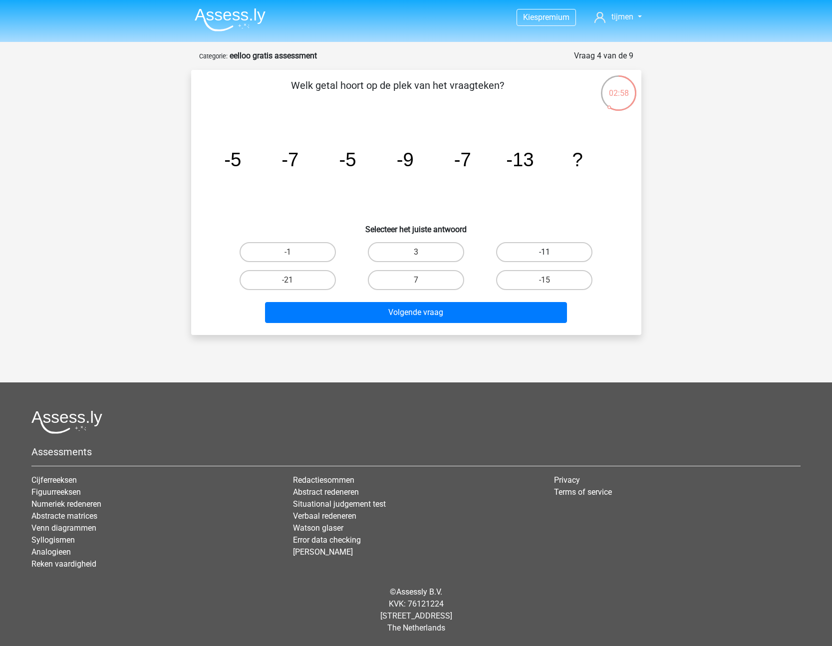
click at [516, 253] on label "-11" at bounding box center [544, 252] width 96 height 20
click at [544, 253] on input "-11" at bounding box center [547, 255] width 6 height 6
radio input "true"
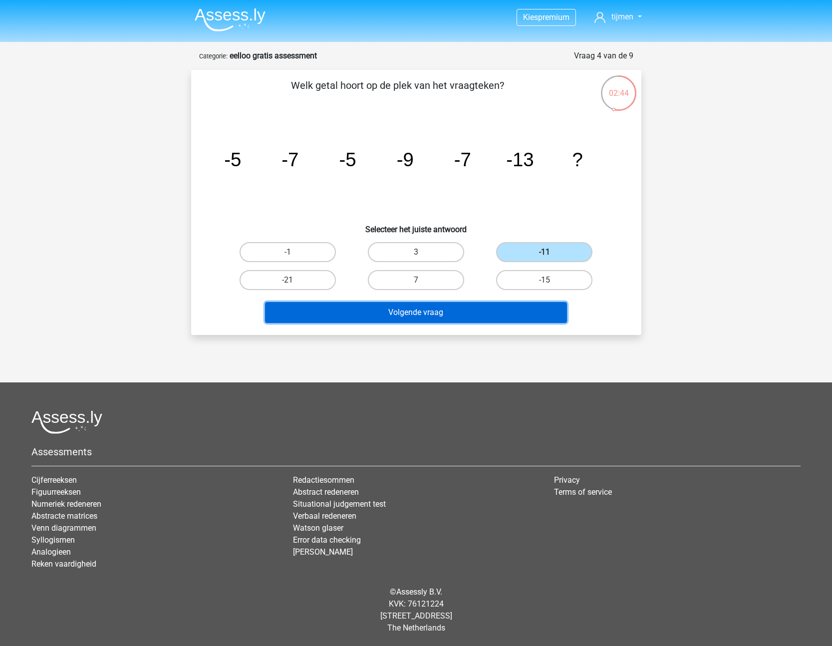
click at [499, 311] on button "Volgende vraag" at bounding box center [416, 312] width 302 height 21
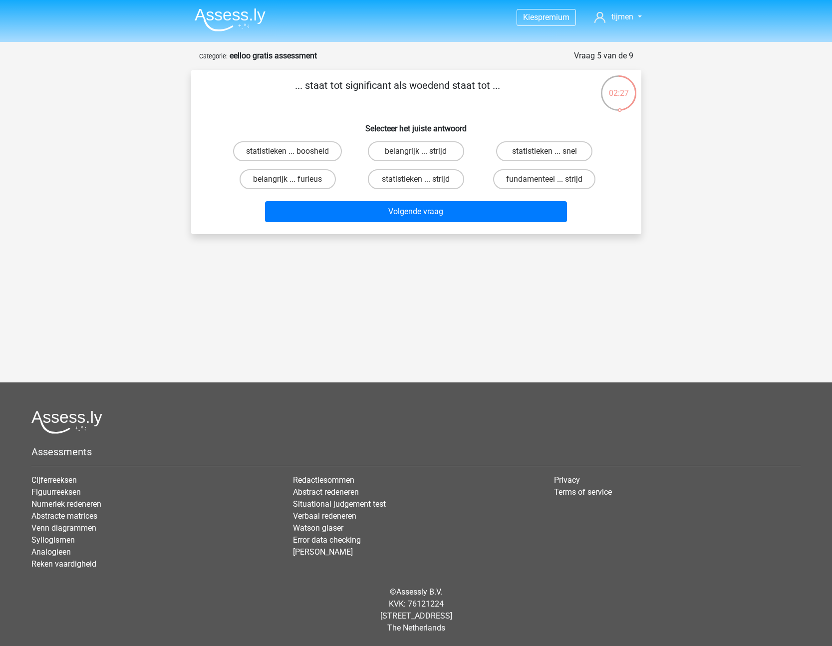
click at [289, 184] on input "belangrijk ... furieus" at bounding box center [290, 182] width 6 height 6
radio input "true"
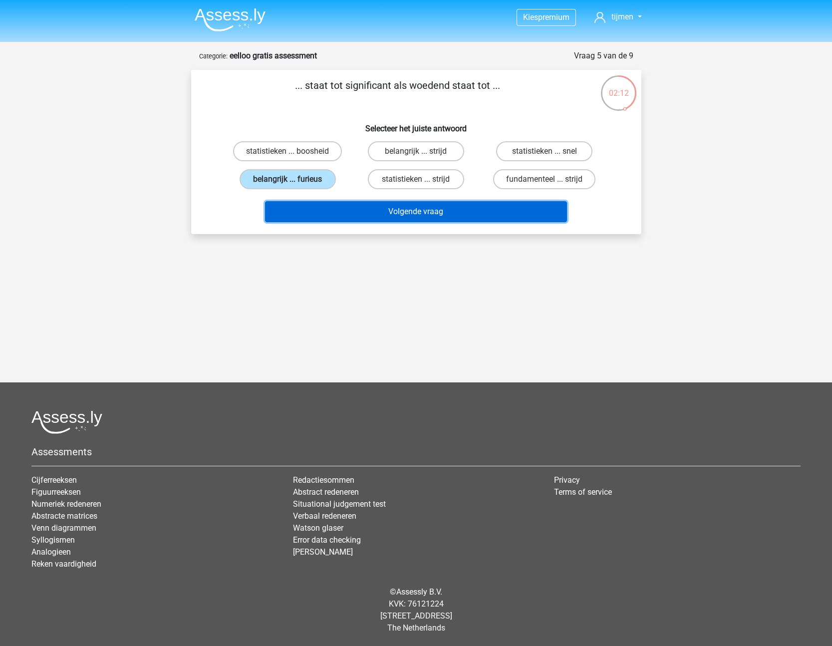
click at [393, 213] on button "Volgende vraag" at bounding box center [416, 211] width 302 height 21
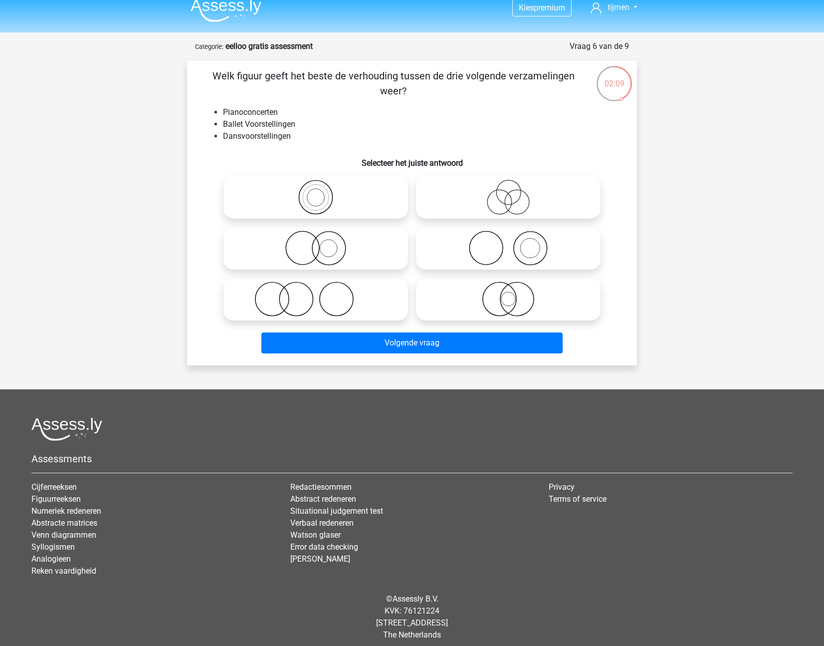
scroll to position [4, 0]
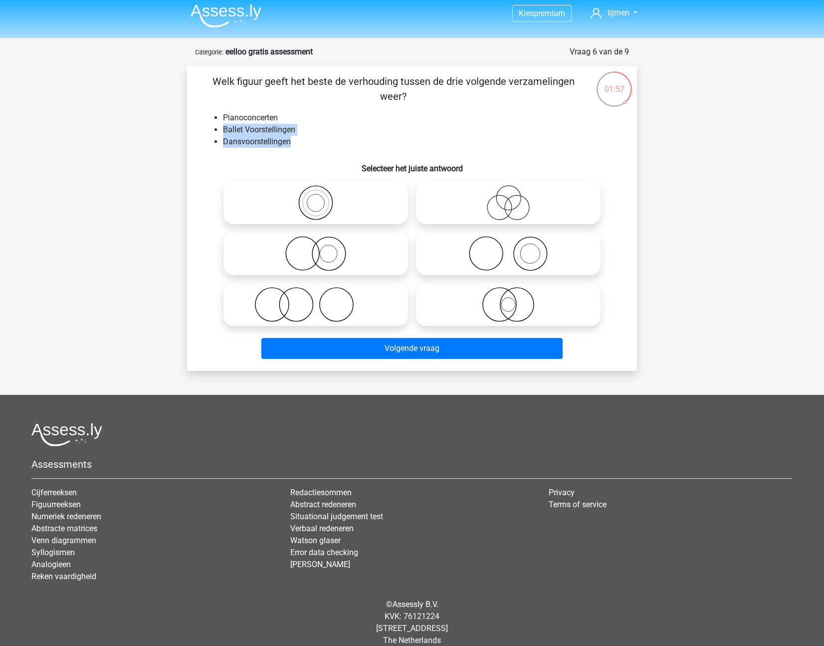
drag, startPoint x: 293, startPoint y: 144, endPoint x: 219, endPoint y: 132, distance: 74.8
click at [219, 132] on ul "Pianoconcerten Ballet Voorstellingen Dansvoorstellingen" at bounding box center [412, 130] width 418 height 36
drag, startPoint x: 304, startPoint y: 114, endPoint x: 223, endPoint y: 120, distance: 81.0
click at [223, 120] on li "Pianoconcerten" at bounding box center [422, 118] width 398 height 12
click at [545, 256] on icon at bounding box center [508, 253] width 177 height 35
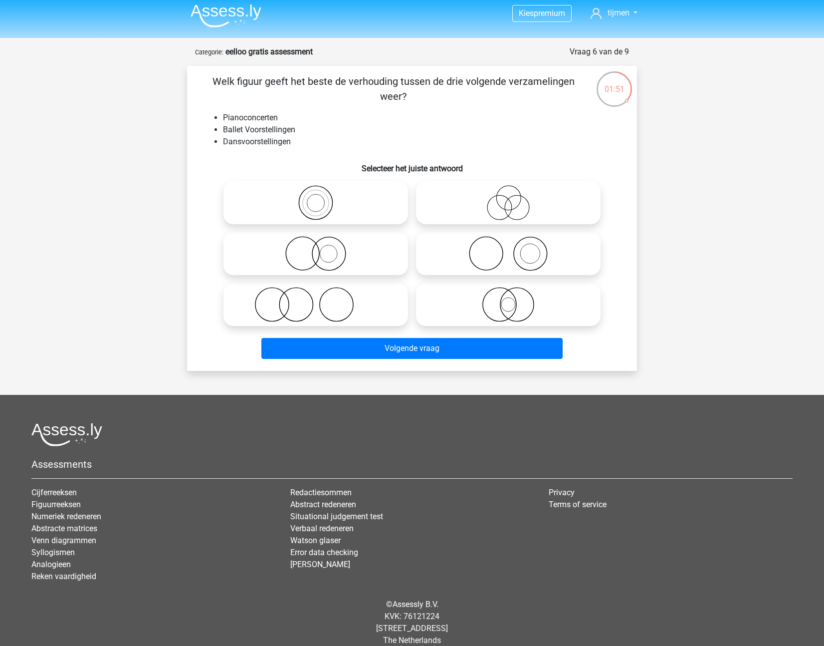
click at [515, 248] on input "radio" at bounding box center [511, 245] width 6 height 6
radio input "true"
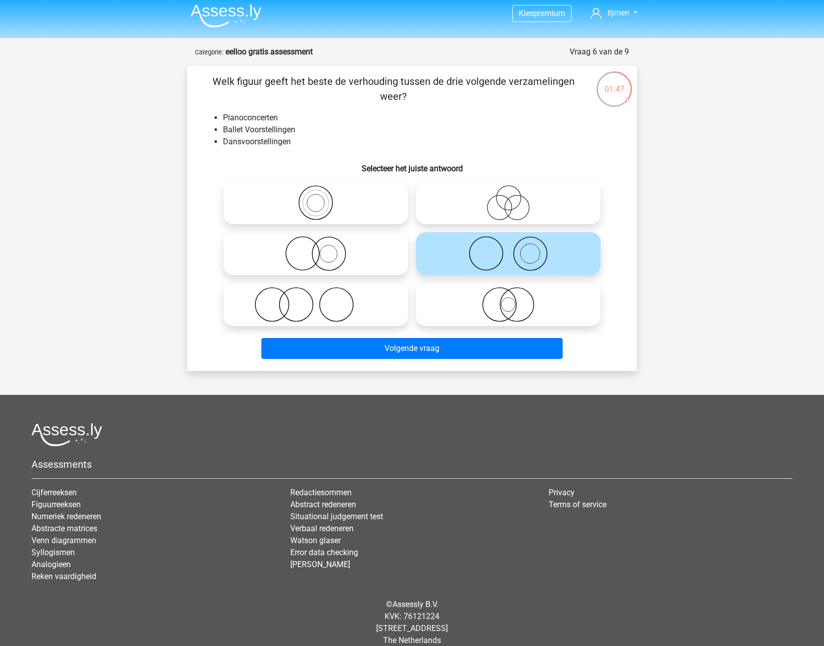
click at [281, 301] on icon at bounding box center [315, 304] width 177 height 35
click at [316, 299] on input "radio" at bounding box center [319, 296] width 6 height 6
radio input "true"
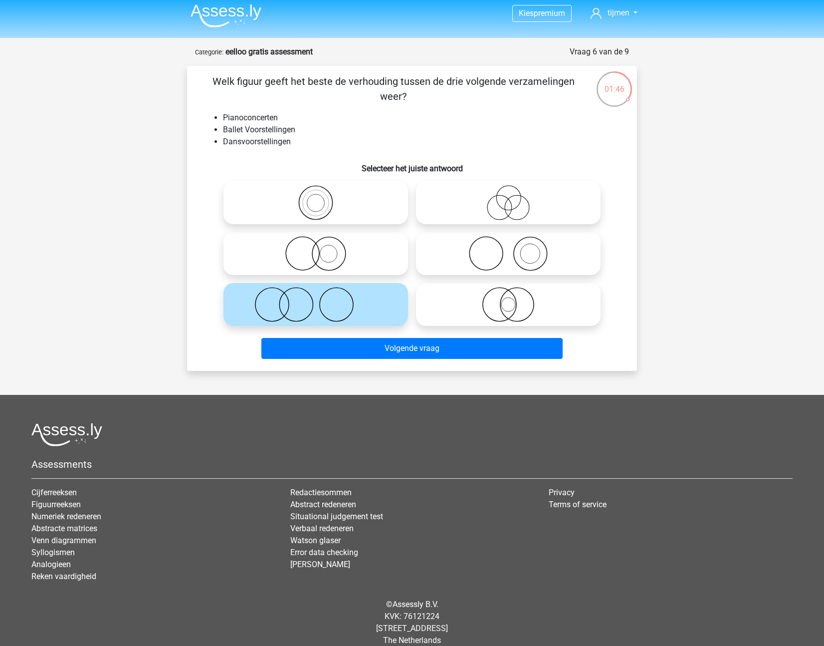
click at [465, 245] on icon at bounding box center [508, 253] width 177 height 35
click at [508, 245] on input "radio" at bounding box center [511, 245] width 6 height 6
radio input "true"
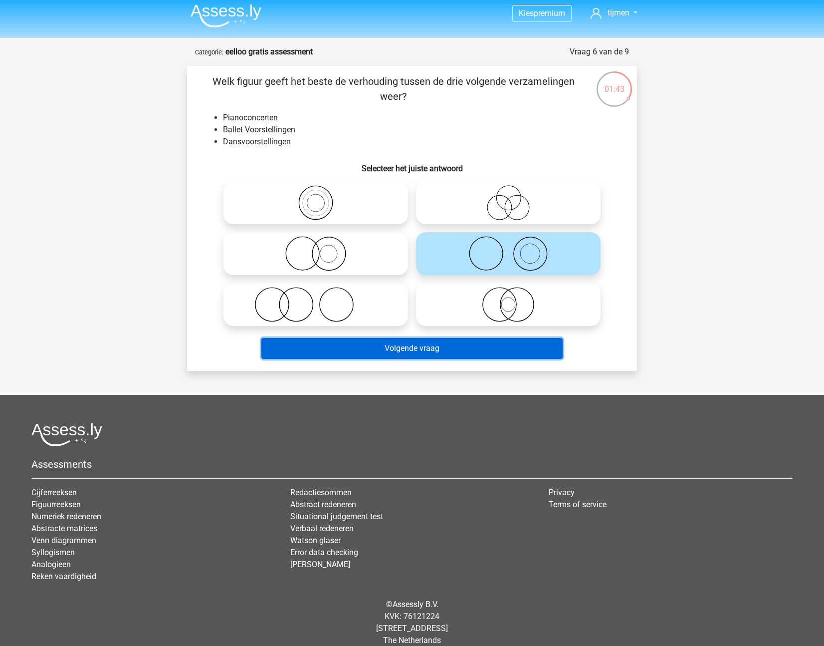
click at [504, 351] on button "Volgende vraag" at bounding box center [412, 348] width 302 height 21
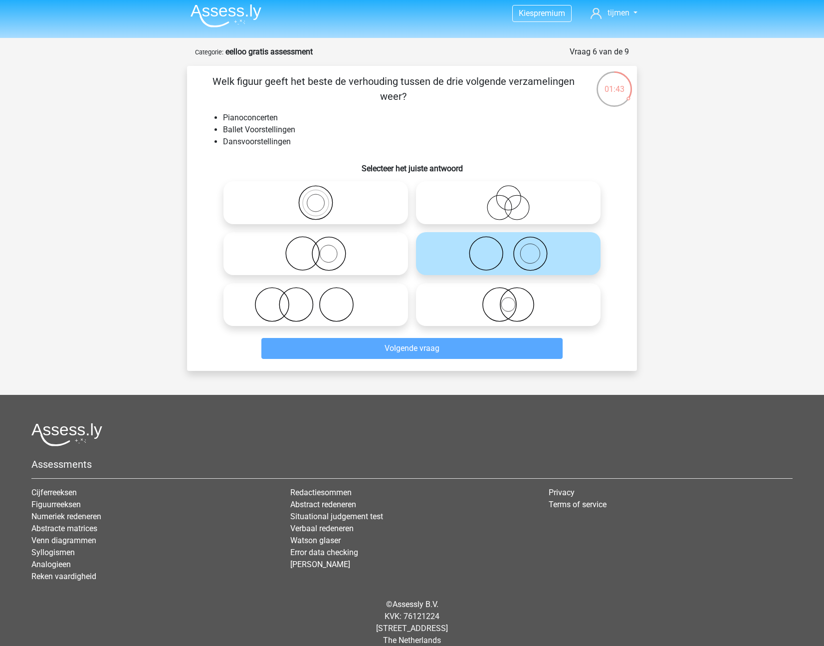
scroll to position [0, 0]
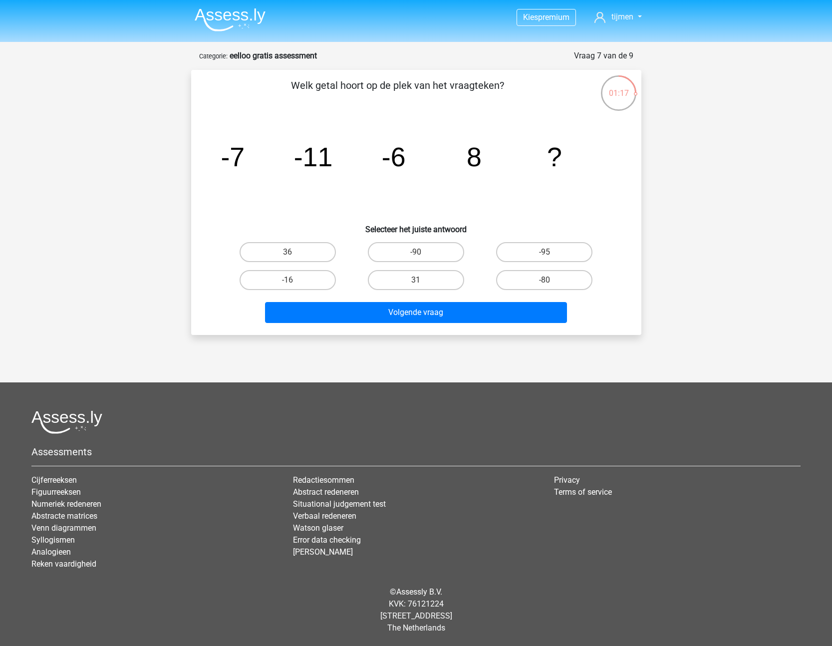
drag, startPoint x: 303, startPoint y: 258, endPoint x: 372, endPoint y: 211, distance: 83.6
click at [372, 211] on div "Welk getal hoort op de plek van het vraagteken? image/svg+xml -7 -11 -6 8 ? Sel…" at bounding box center [416, 202] width 442 height 249
click at [294, 257] on label "36" at bounding box center [287, 252] width 96 height 20
click at [294, 257] on input "36" at bounding box center [290, 255] width 6 height 6
radio input "true"
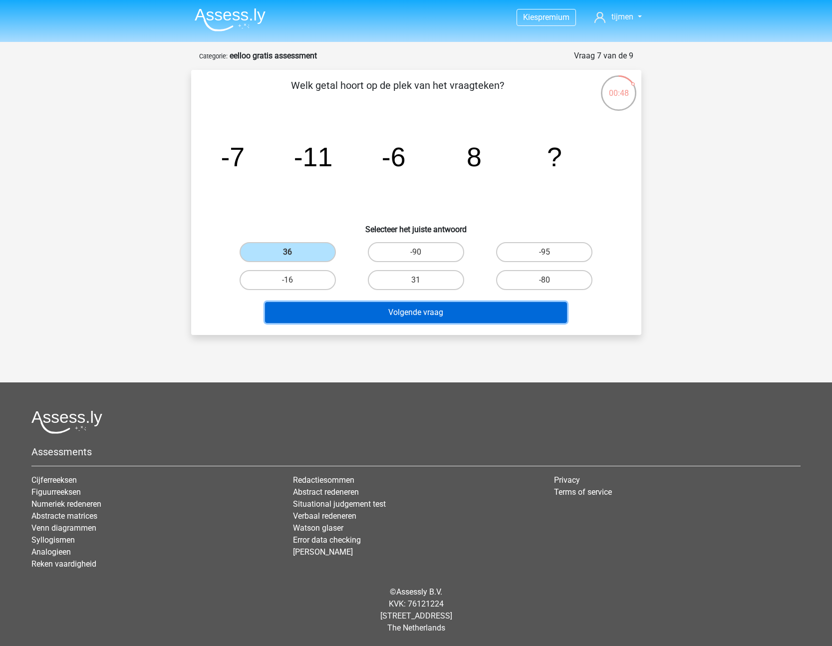
click at [434, 314] on button "Volgende vraag" at bounding box center [416, 312] width 302 height 21
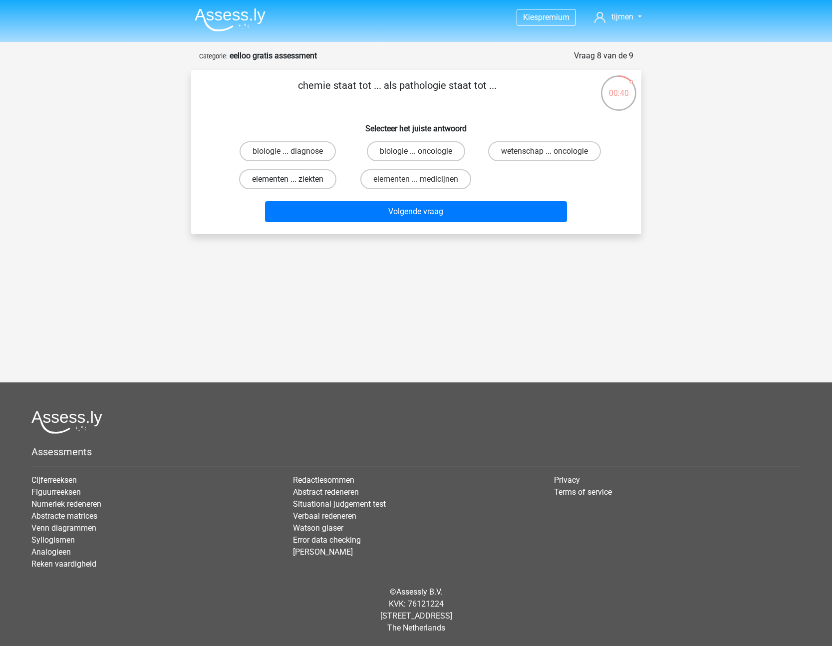
click at [280, 178] on label "elementen ... ziekten" at bounding box center [287, 179] width 97 height 20
click at [287, 179] on input "elementen ... ziekten" at bounding box center [290, 182] width 6 height 6
radio input "true"
drag, startPoint x: 447, startPoint y: 86, endPoint x: 400, endPoint y: 92, distance: 47.8
click at [400, 92] on p "chemie staat tot ... als pathologie staat tot ..." at bounding box center [397, 93] width 381 height 30
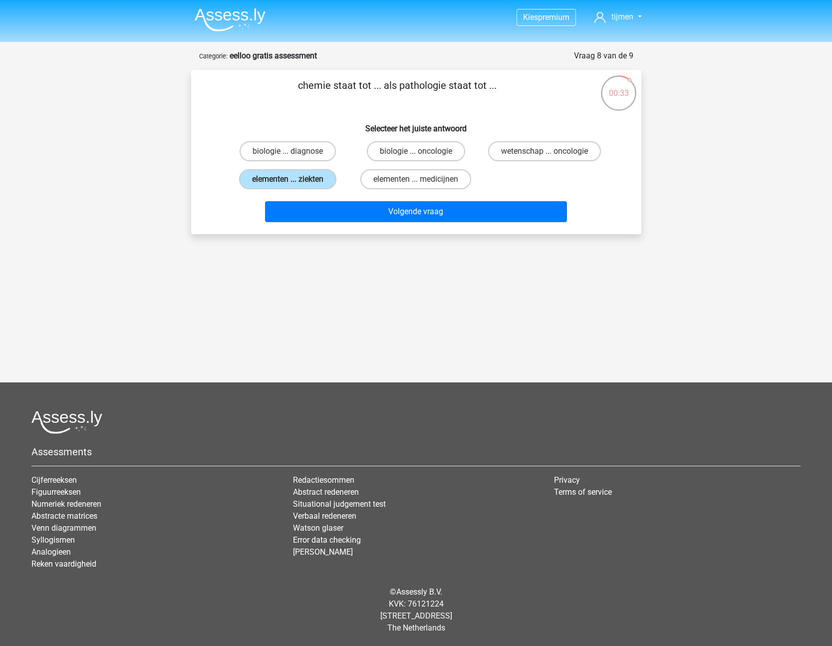
click at [399, 88] on p "chemie staat tot ... als pathologie staat tot ..." at bounding box center [397, 93] width 381 height 30
drag, startPoint x: 402, startPoint y: 86, endPoint x: 439, endPoint y: 88, distance: 37.0
click at [439, 88] on p "chemie staat tot ... als pathologie staat tot ..." at bounding box center [397, 93] width 381 height 30
click at [431, 86] on p "chemie staat tot ... als pathologie staat tot ..." at bounding box center [397, 93] width 381 height 30
click at [428, 90] on p "chemie staat tot ... als pathologie staat tot ..." at bounding box center [397, 93] width 381 height 30
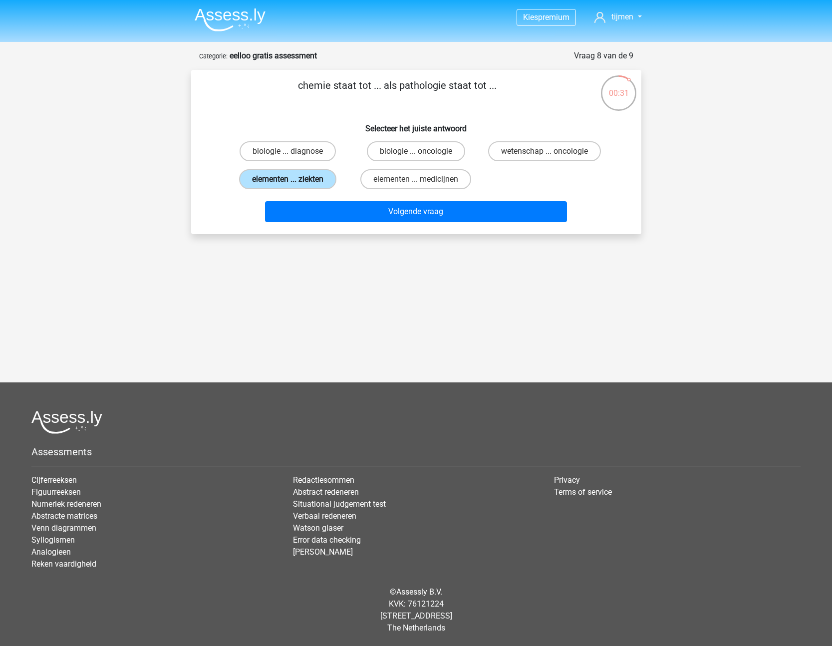
click at [311, 175] on label "elementen ... ziekten" at bounding box center [287, 179] width 97 height 20
click at [294, 179] on input "elementen ... ziekten" at bounding box center [290, 182] width 6 height 6
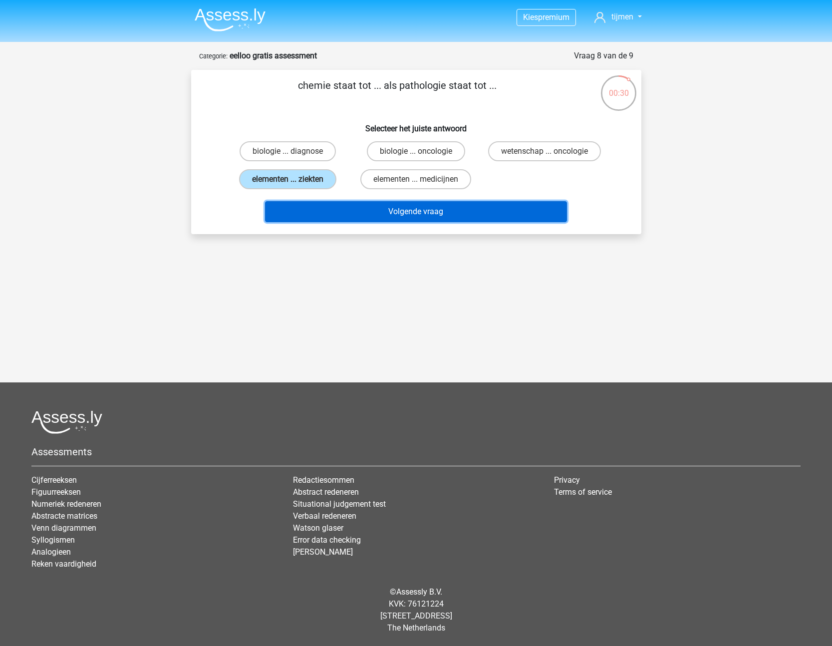
drag, startPoint x: 411, startPoint y: 214, endPoint x: 416, endPoint y: 208, distance: 7.5
click at [411, 214] on button "Volgende vraag" at bounding box center [416, 211] width 302 height 21
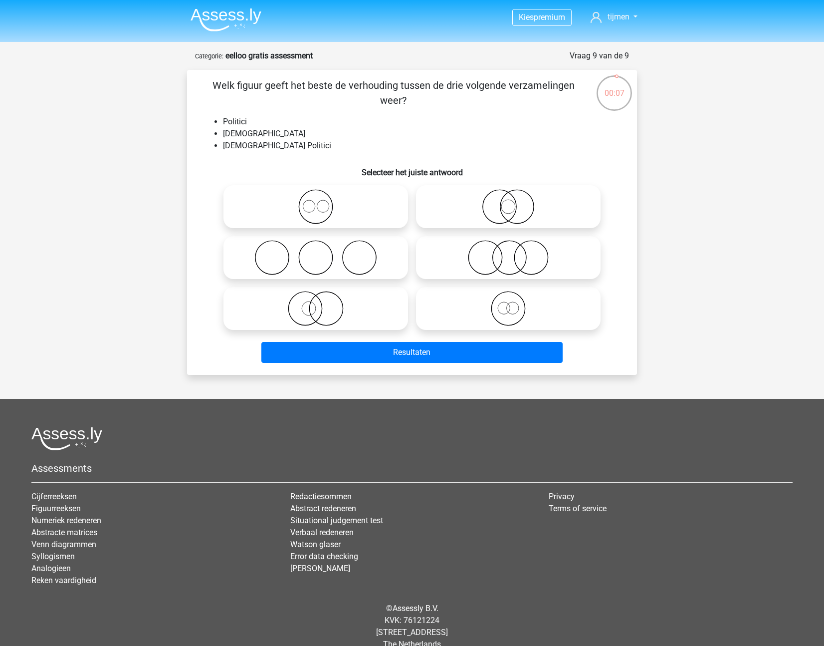
click at [306, 207] on icon at bounding box center [315, 206] width 177 height 35
click at [316, 202] on input "radio" at bounding box center [319, 198] width 6 height 6
radio input "true"
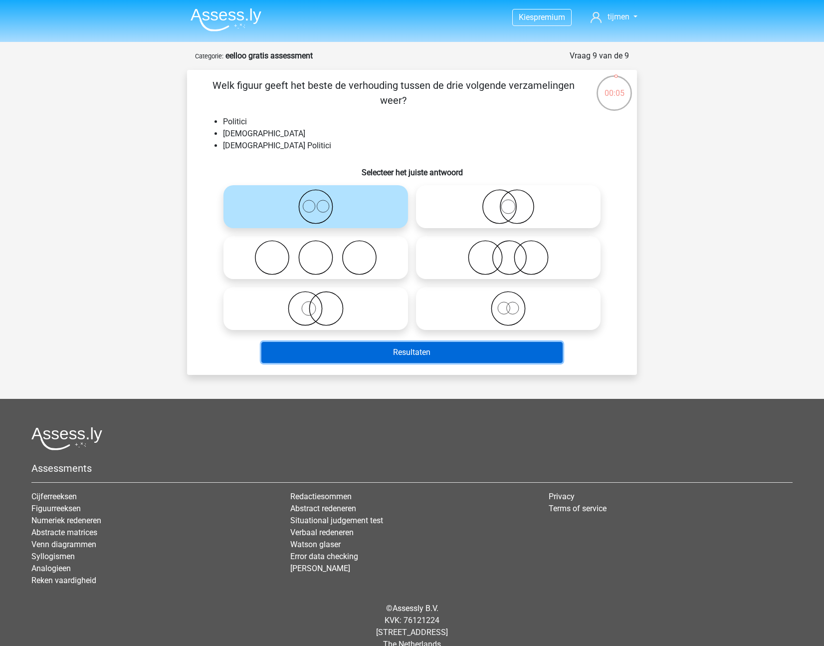
click at [446, 360] on button "Resultaten" at bounding box center [412, 352] width 302 height 21
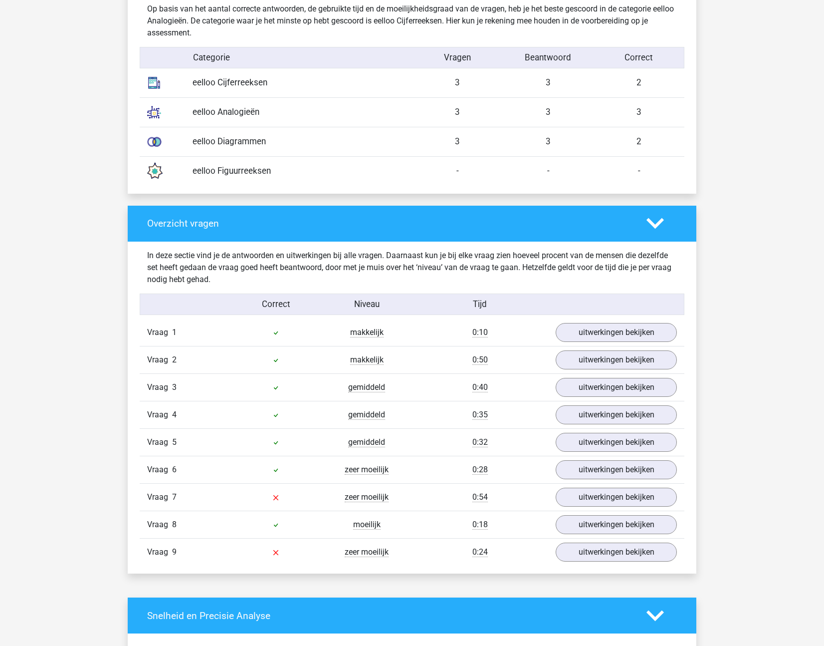
scroll to position [824, 0]
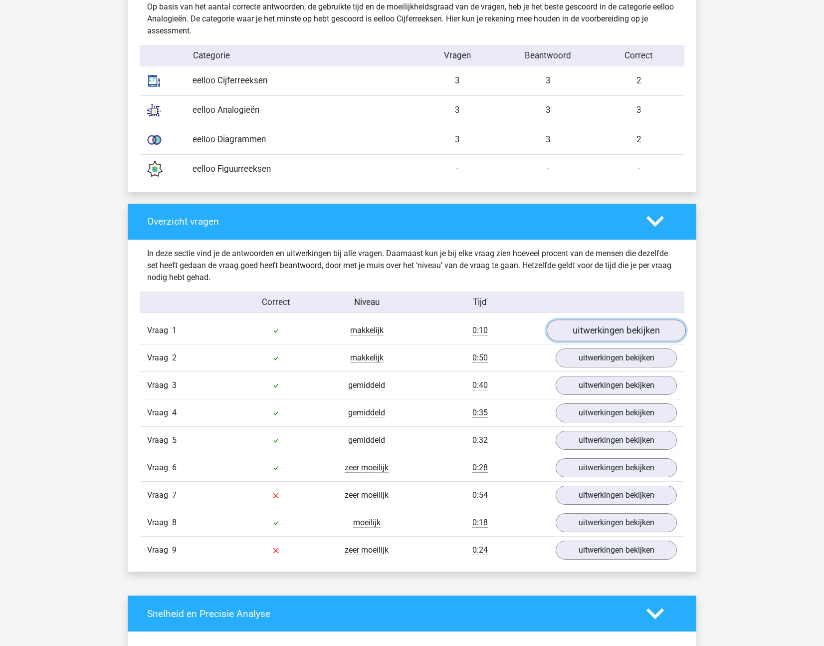
click at [568, 336] on link "uitwerkingen bekijken" at bounding box center [616, 330] width 139 height 22
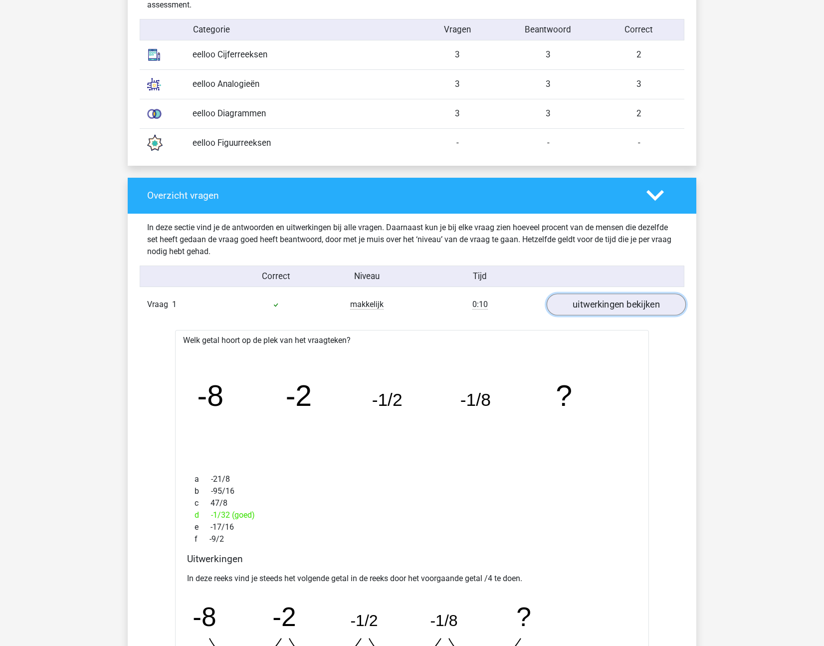
scroll to position [851, 0]
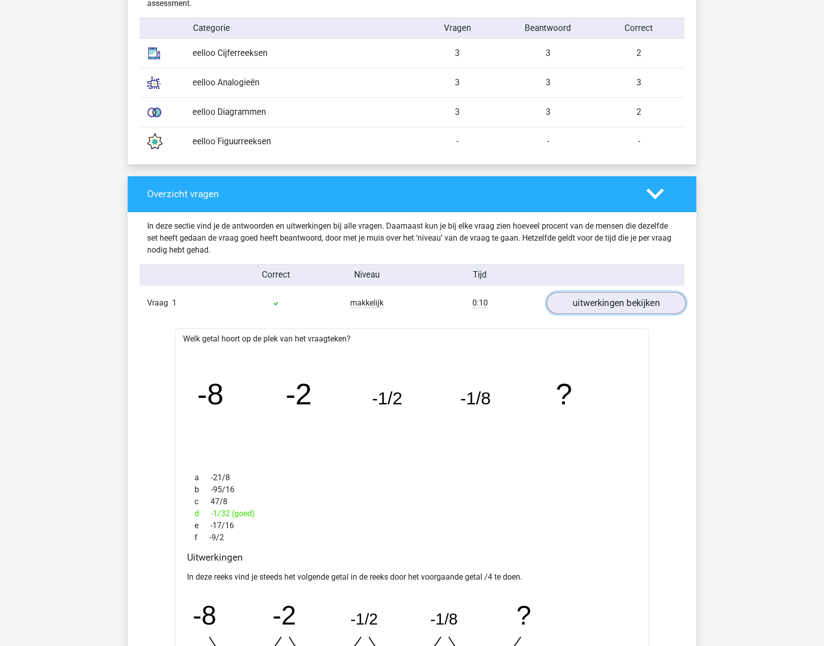
click at [593, 299] on link "uitwerkingen bekijken" at bounding box center [616, 303] width 139 height 22
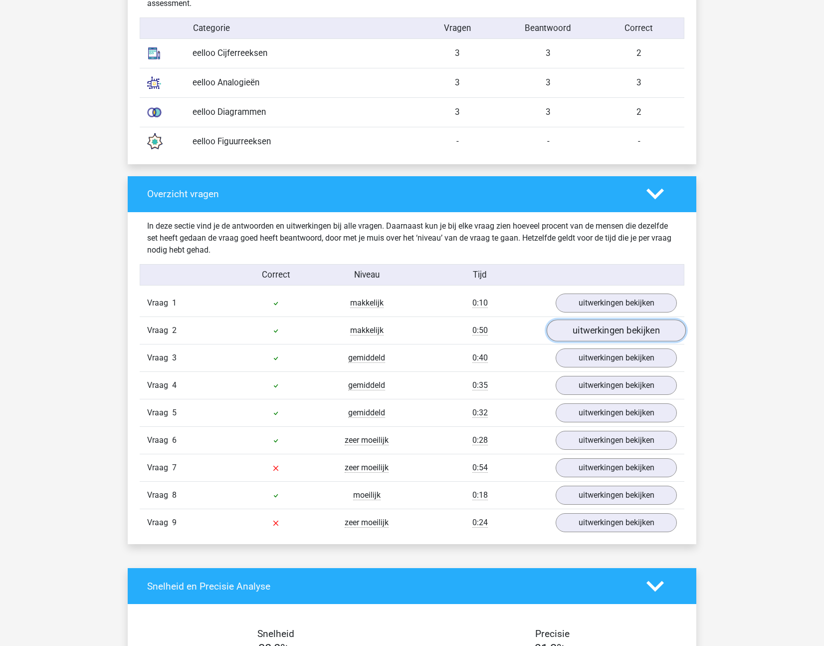
click at [589, 329] on link "uitwerkingen bekijken" at bounding box center [616, 330] width 139 height 22
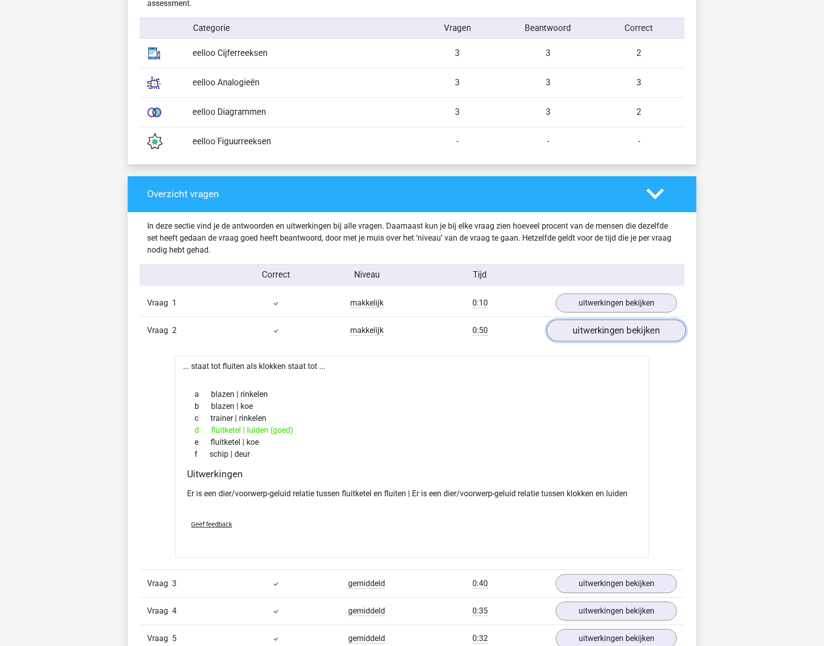
click at [588, 333] on link "uitwerkingen bekijken" at bounding box center [616, 330] width 139 height 22
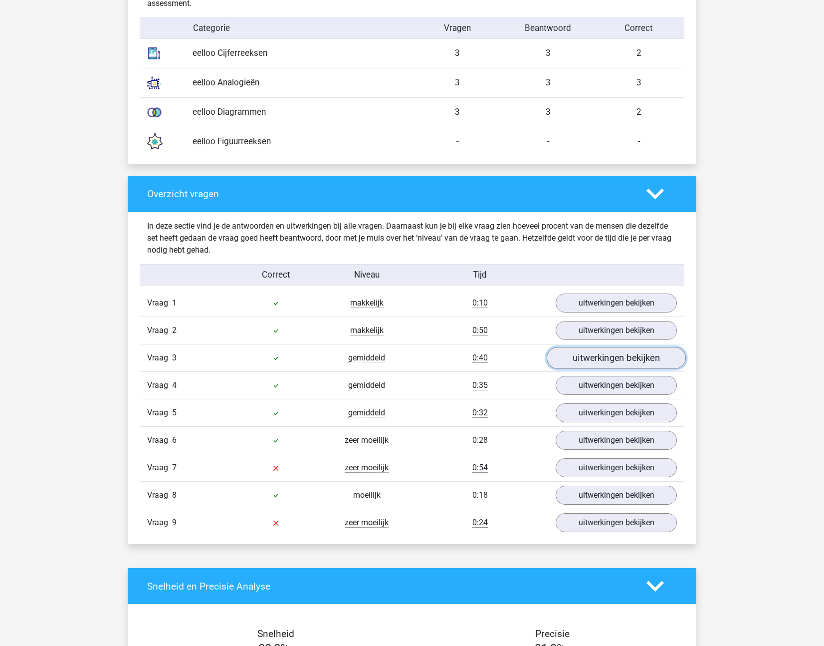
click at [587, 356] on link "uitwerkingen bekijken" at bounding box center [616, 358] width 139 height 22
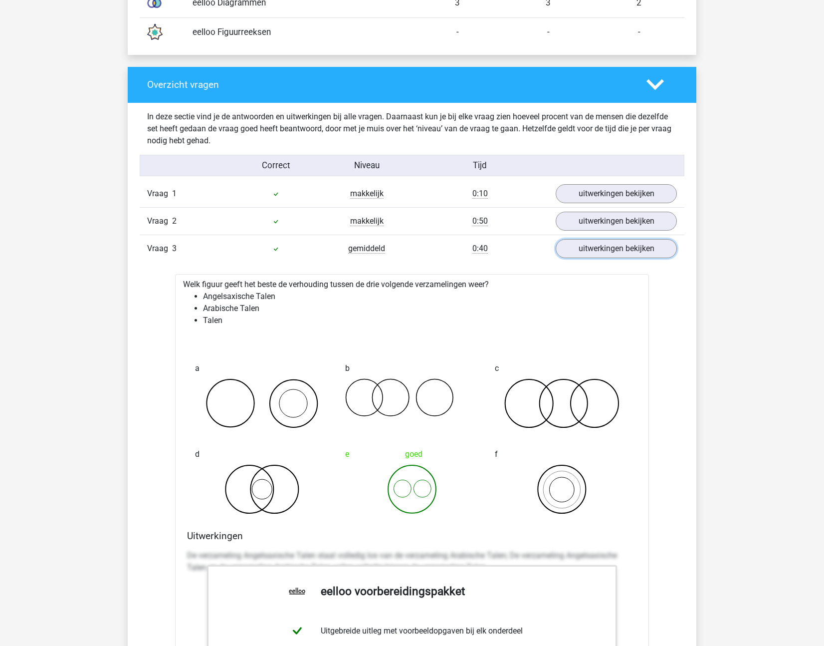
scroll to position [1010, 0]
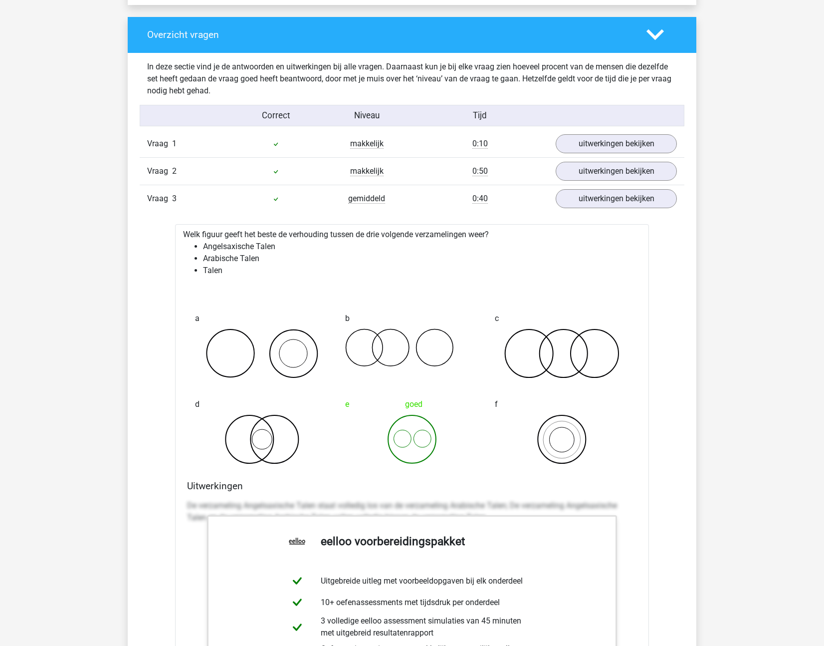
click at [652, 209] on div "Vraag 3 gemiddeld 0:40 uitwerkingen bekijken" at bounding box center [412, 198] width 545 height 27
click at [651, 204] on link "uitwerkingen bekijken" at bounding box center [616, 199] width 139 height 22
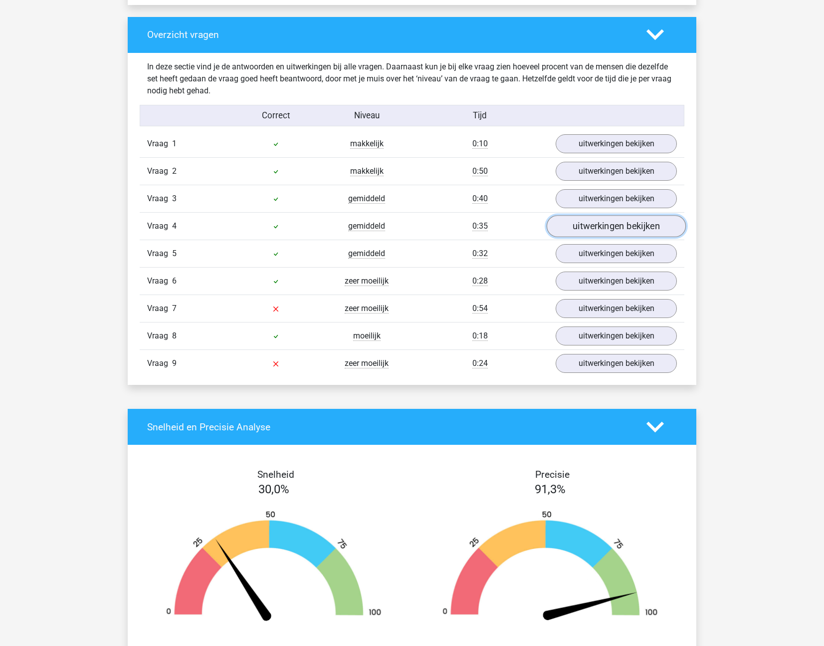
click at [642, 228] on link "uitwerkingen bekijken" at bounding box center [616, 226] width 139 height 22
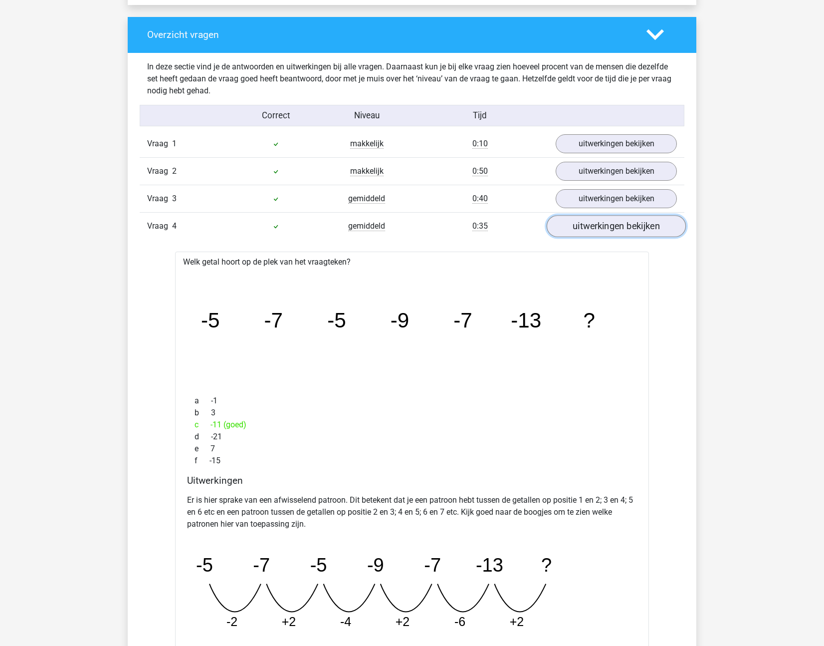
click at [625, 226] on link "uitwerkingen bekijken" at bounding box center [616, 226] width 139 height 22
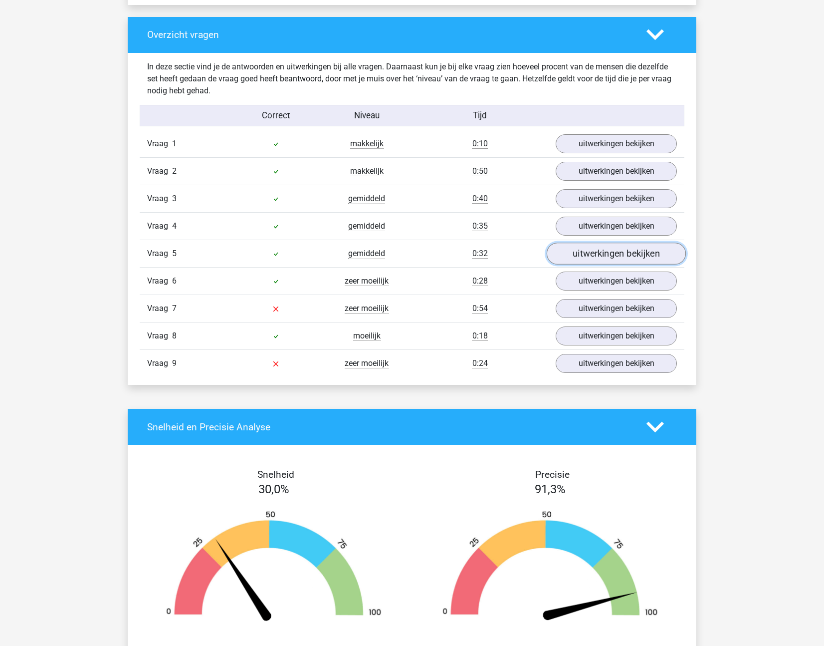
click at [622, 251] on link "uitwerkingen bekijken" at bounding box center [616, 253] width 139 height 22
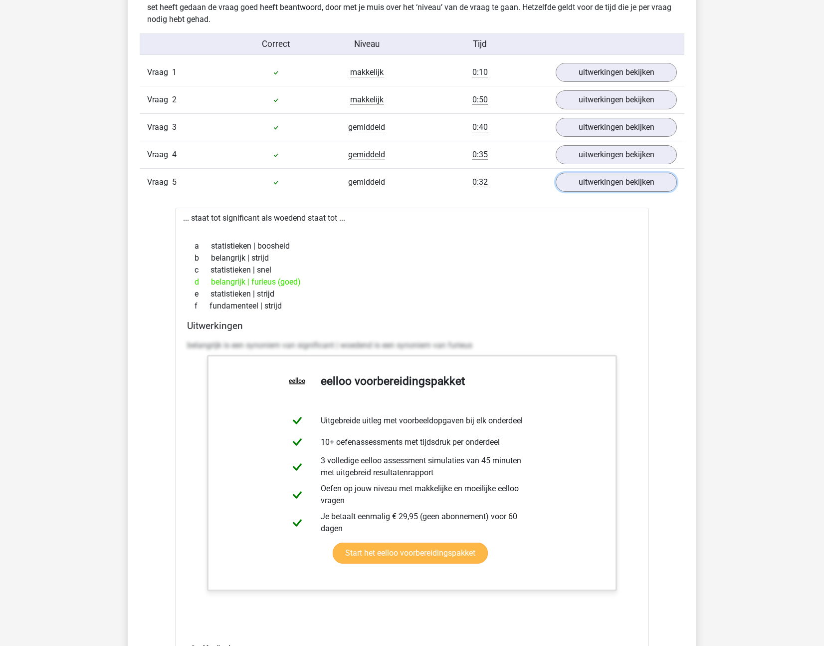
scroll to position [1081, 0]
click at [620, 185] on link "uitwerkingen bekijken" at bounding box center [616, 183] width 139 height 22
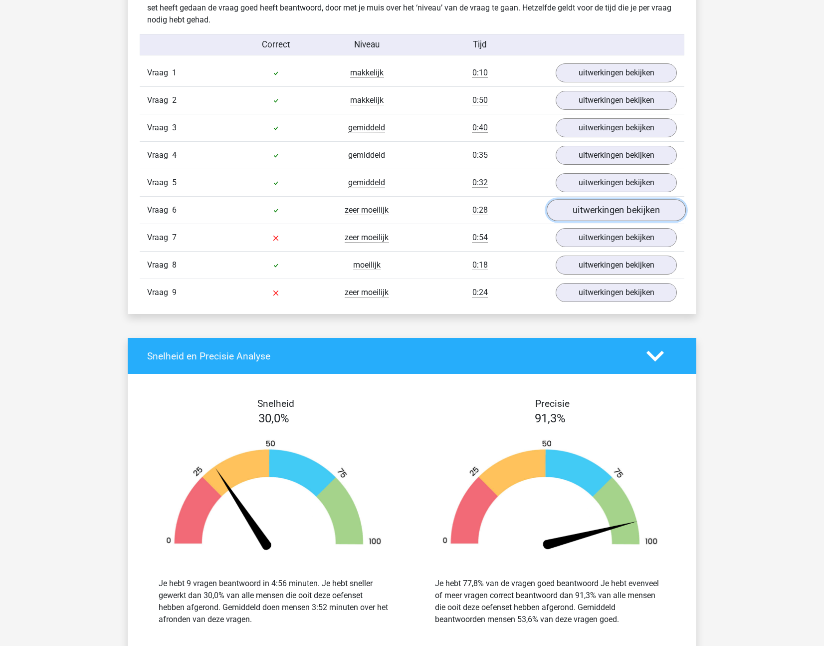
click at [615, 206] on link "uitwerkingen bekijken" at bounding box center [616, 210] width 139 height 22
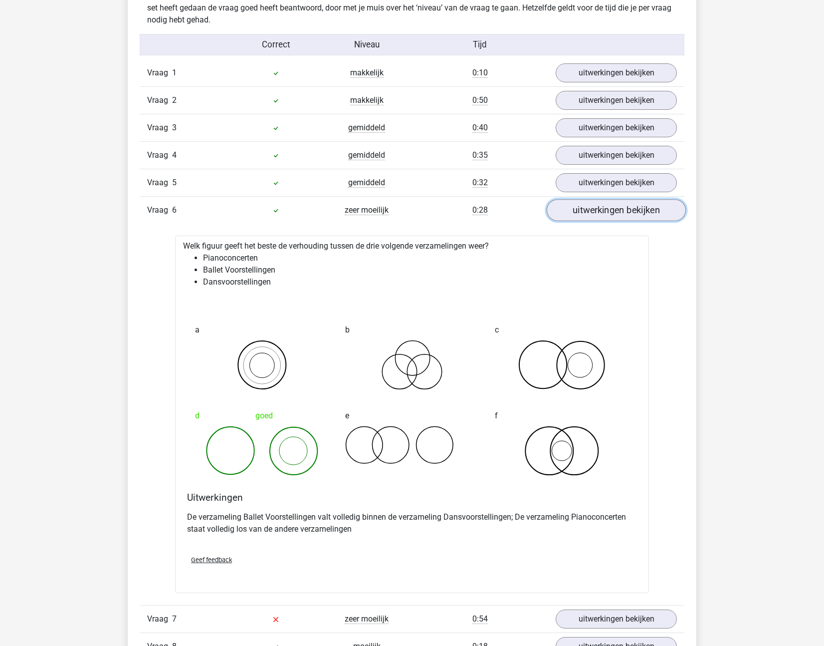
click at [620, 210] on link "uitwerkingen bekijken" at bounding box center [616, 210] width 139 height 22
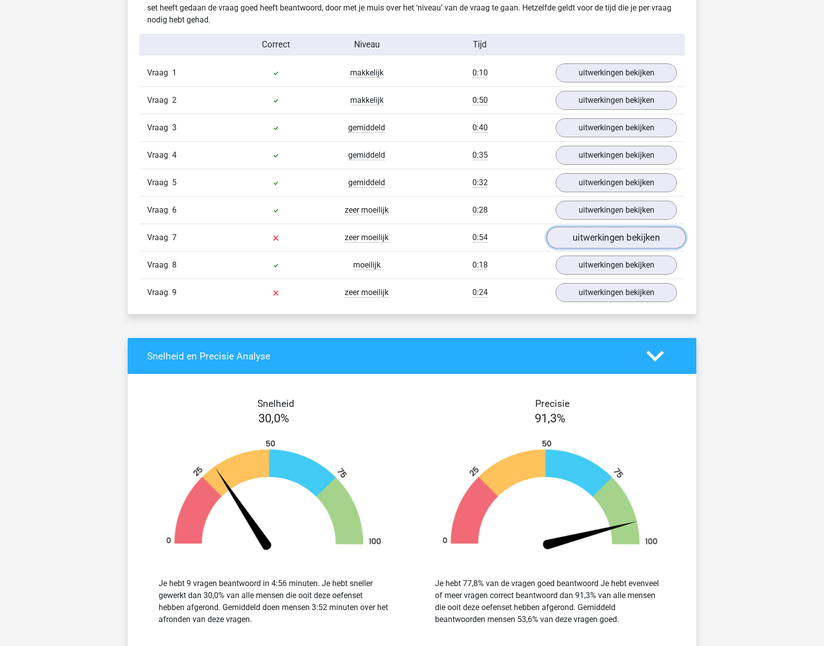
click at [615, 239] on link "uitwerkingen bekijken" at bounding box center [616, 237] width 139 height 22
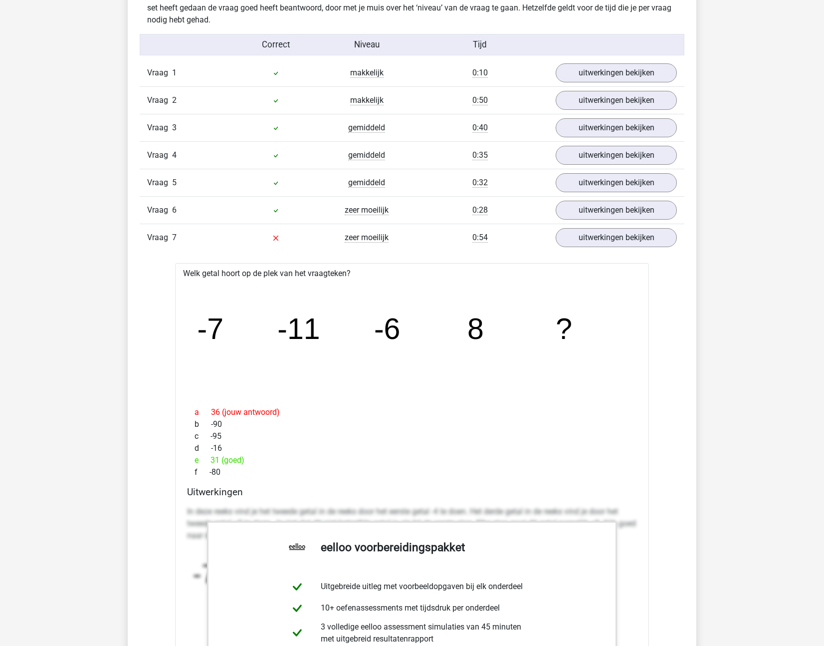
drag, startPoint x: 244, startPoint y: 460, endPoint x: 207, endPoint y: 465, distance: 37.7
click at [207, 465] on div "e 31 (goed)" at bounding box center [412, 460] width 450 height 12
click at [257, 458] on div "e 31 (goed)" at bounding box center [412, 460] width 450 height 12
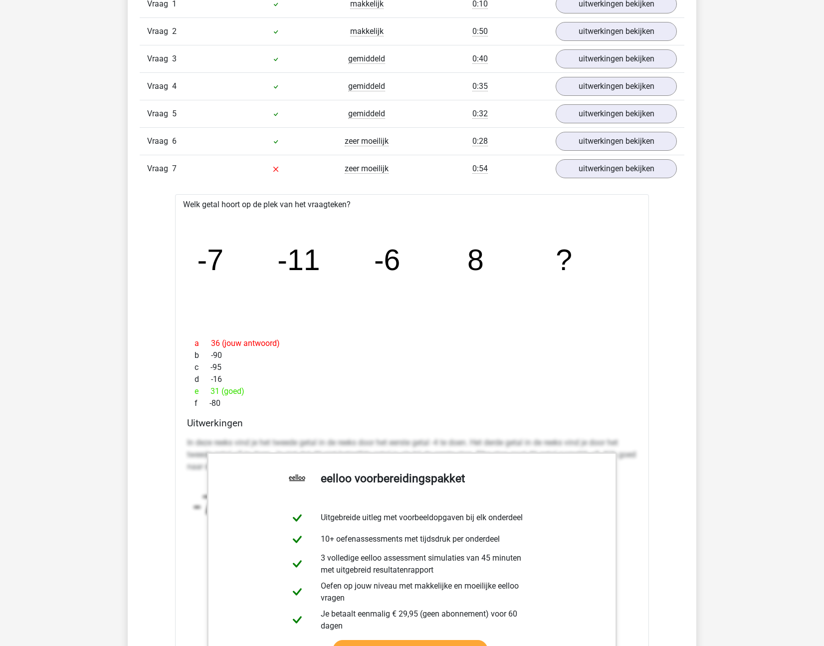
scroll to position [1150, 0]
click at [581, 176] on link "uitwerkingen bekijken" at bounding box center [616, 168] width 139 height 22
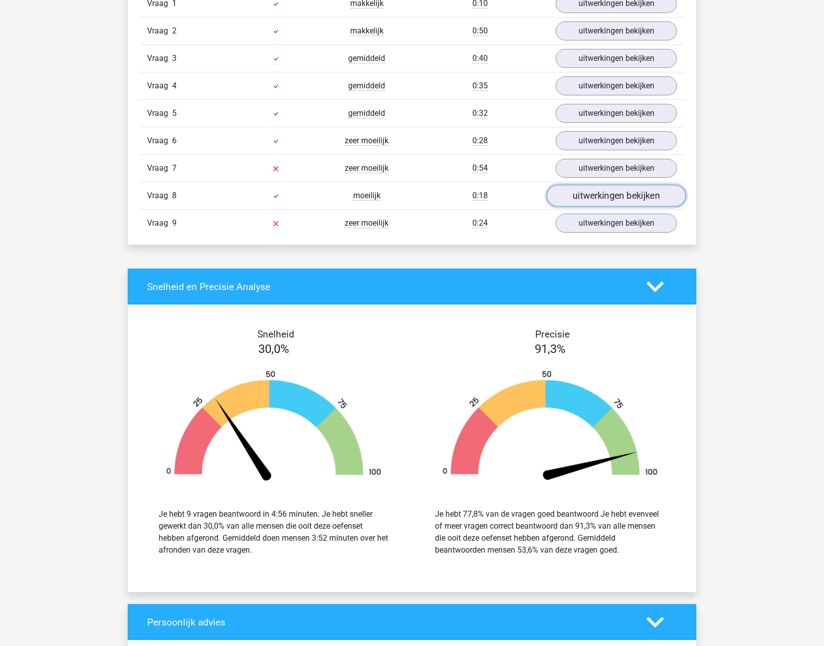
click at [581, 192] on link "uitwerkingen bekijken" at bounding box center [616, 196] width 139 height 22
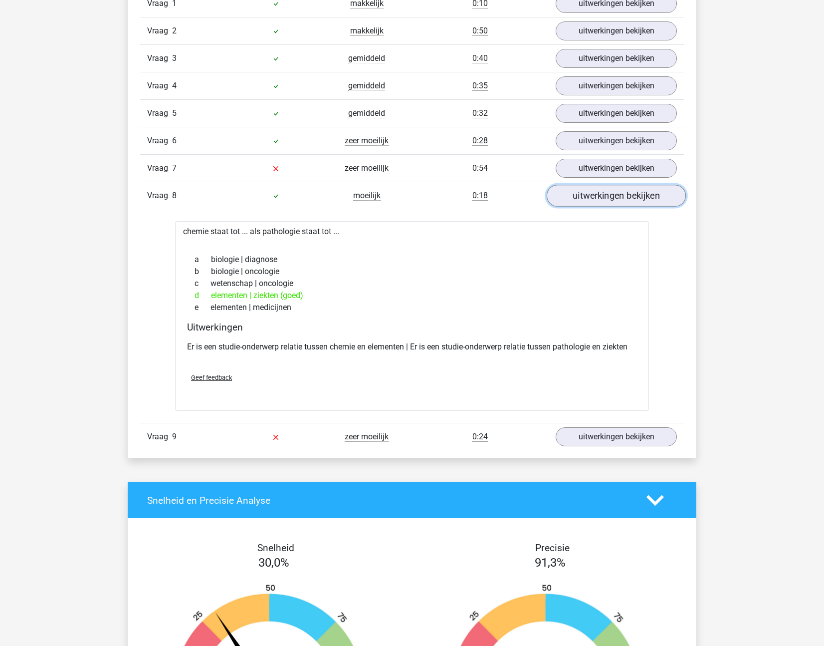
click at [562, 200] on link "uitwerkingen bekijken" at bounding box center [616, 196] width 139 height 22
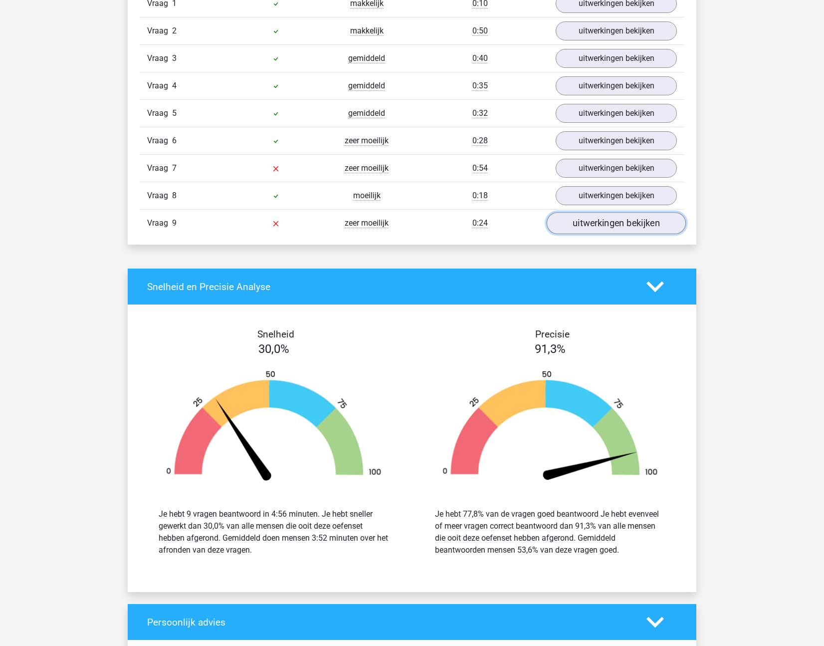
click at [567, 221] on link "uitwerkingen bekijken" at bounding box center [616, 223] width 139 height 22
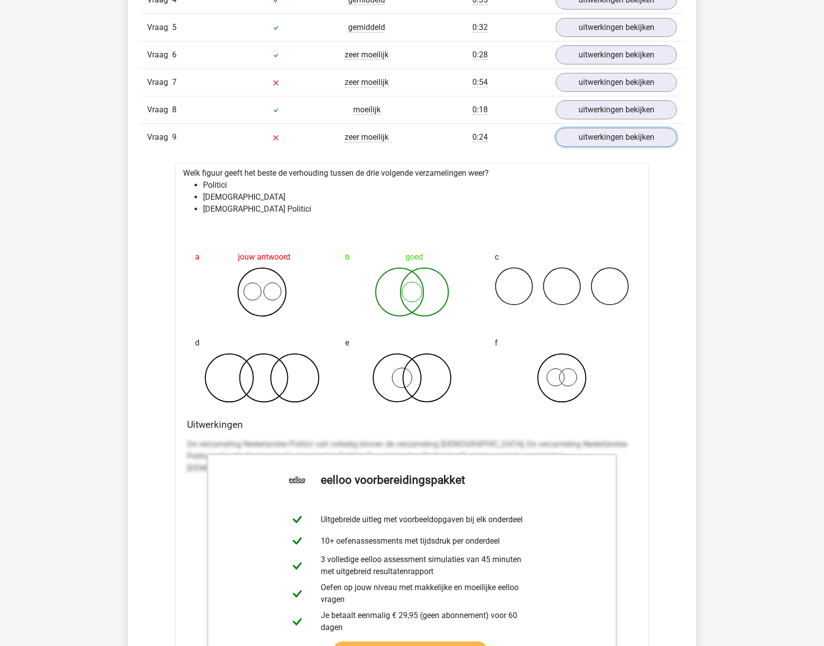
scroll to position [1119, 0]
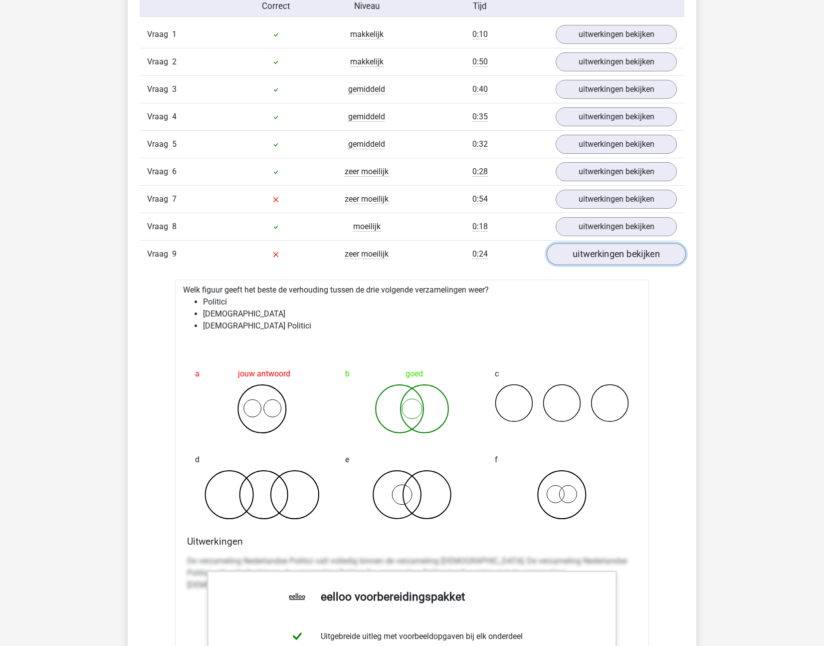
click at [597, 256] on link "uitwerkingen bekijken" at bounding box center [616, 254] width 139 height 22
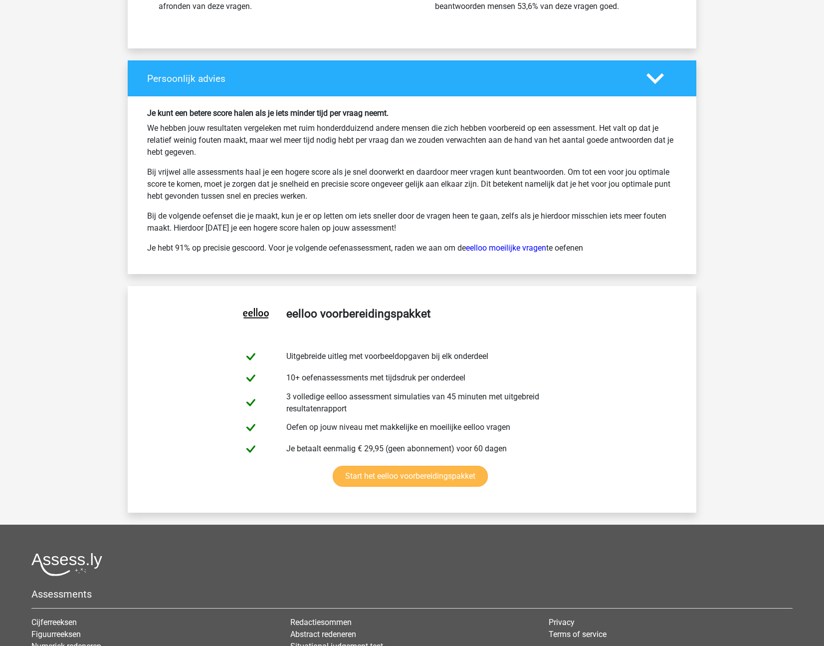
scroll to position [1728, 0]
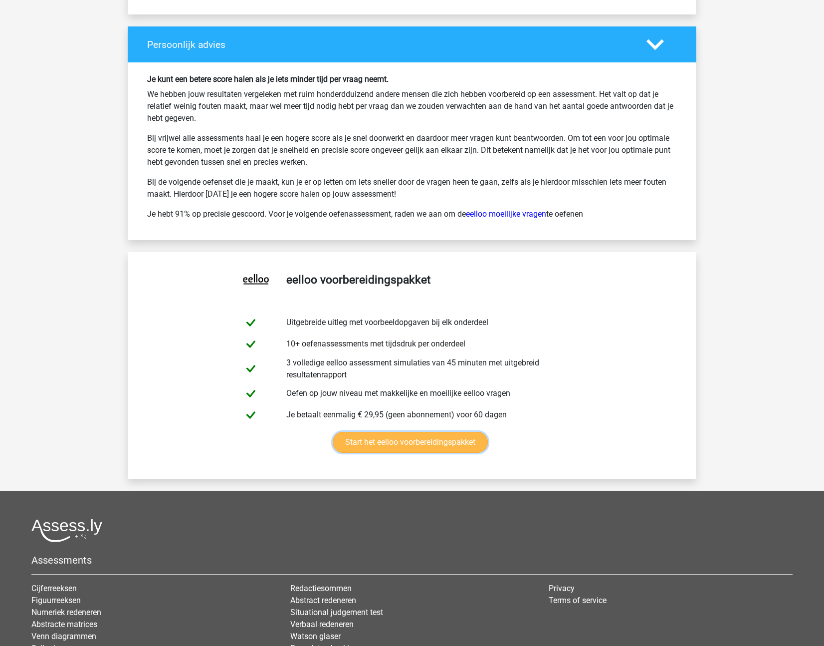
click at [421, 447] on link "Start het eelloo voorbereidingspakket" at bounding box center [410, 442] width 155 height 21
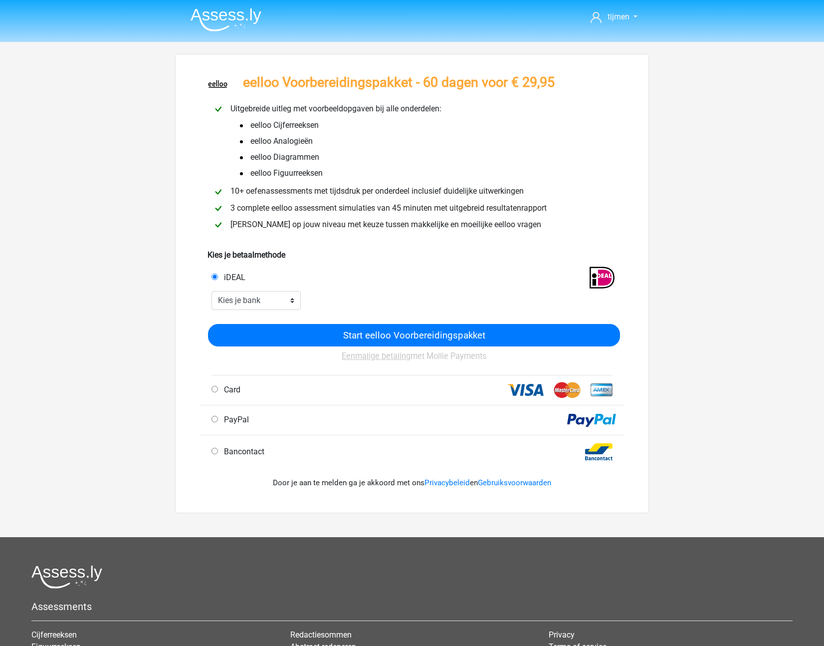
drag, startPoint x: 331, startPoint y: 174, endPoint x: 237, endPoint y: 123, distance: 106.9
click at [237, 123] on ul "eelloo Cijferreeksen eelloo Analogieën" at bounding box center [342, 149] width 229 height 64
drag, startPoint x: 437, startPoint y: 84, endPoint x: 554, endPoint y: 82, distance: 117.2
click at [554, 82] on h3 "eelloo Voorbereidingspakket - 60 dagen voor € 29,95" at bounding box center [399, 82] width 312 height 16
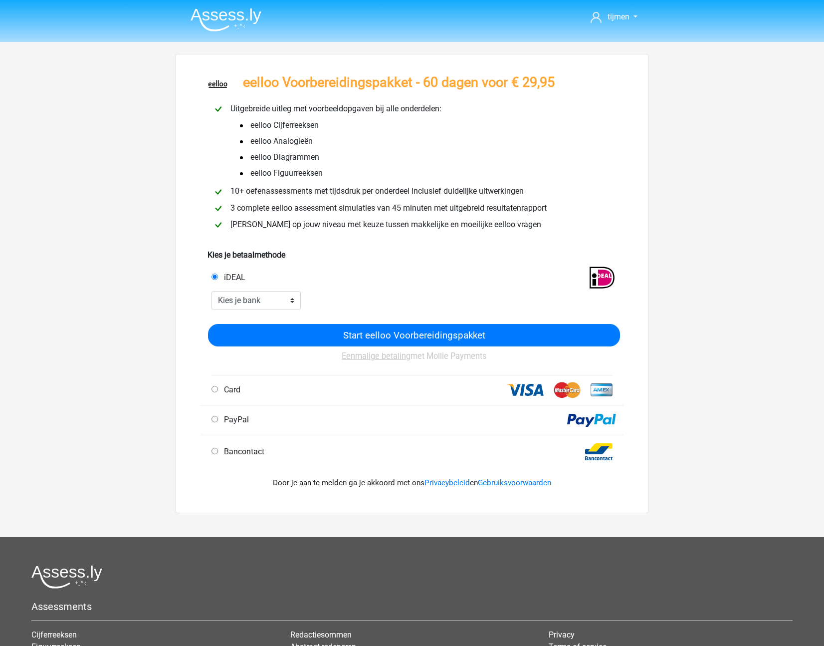
drag, startPoint x: 557, startPoint y: 82, endPoint x: 307, endPoint y: 93, distance: 250.1
click at [307, 93] on div "eelloo Voorbereidingspakket - 60 dagen voor € 29,95" at bounding box center [429, 84] width 389 height 20
drag, startPoint x: 245, startPoint y: 87, endPoint x: 555, endPoint y: 85, distance: 309.8
click at [555, 85] on h3 "eelloo Voorbereidingspakket - 60 dagen voor € 29,95" at bounding box center [399, 82] width 312 height 16
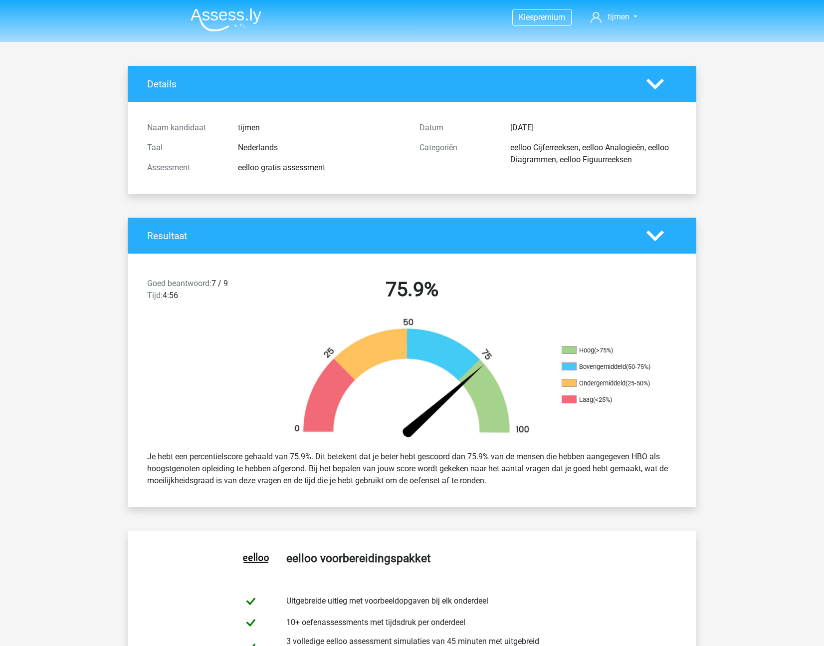
click at [230, 15] on img at bounding box center [226, 19] width 71 height 23
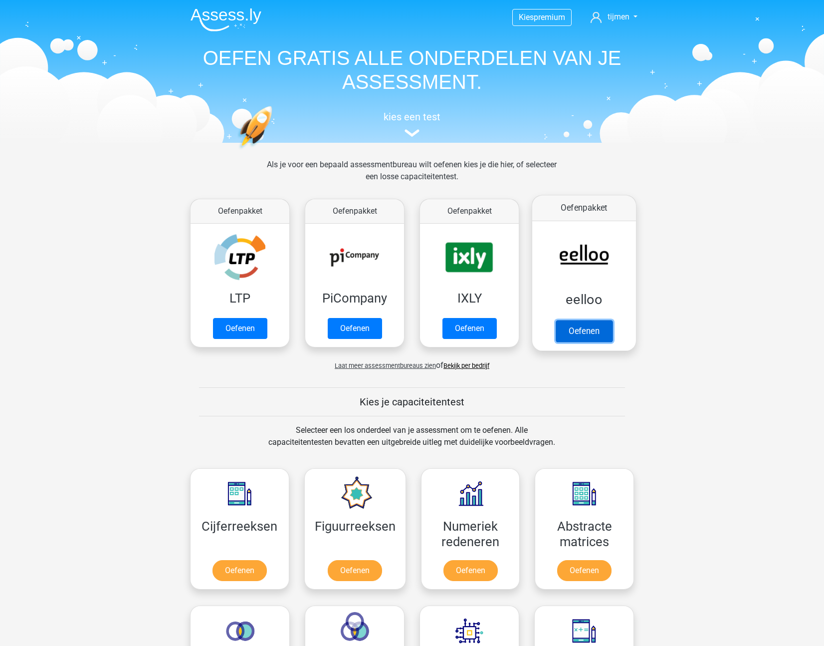
click at [578, 331] on link "Oefenen" at bounding box center [584, 331] width 57 height 22
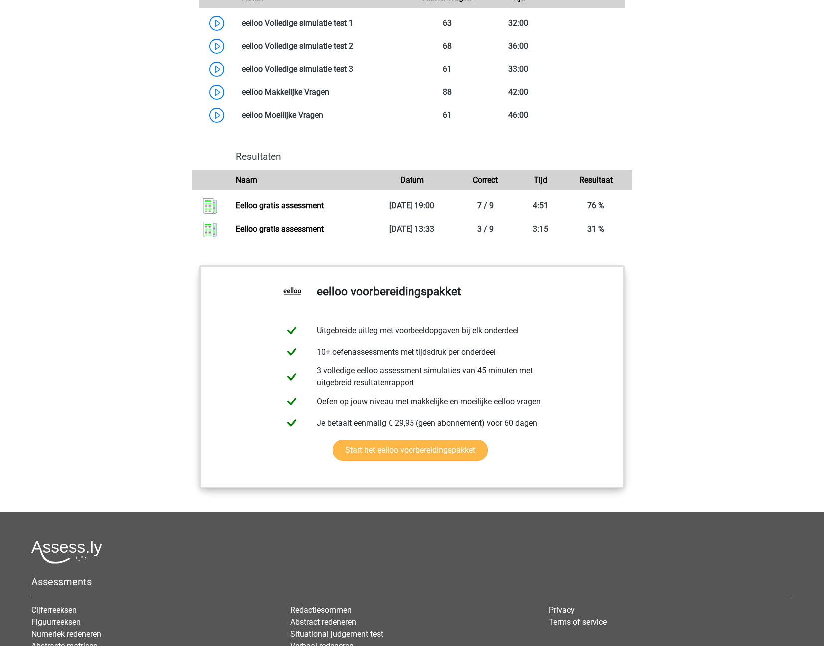
scroll to position [888, 0]
click at [368, 460] on link "Start het eelloo voorbereidingspakket" at bounding box center [410, 449] width 155 height 21
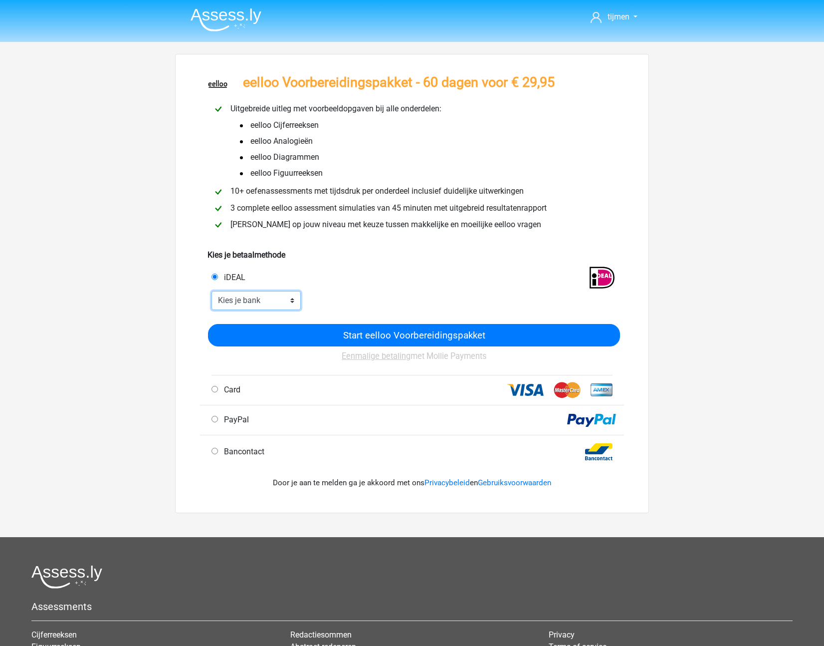
click at [286, 300] on select "Kies je bank ABN AMRO ING Rabobank ASN Bank bunq Knab N26 NN Regiobank Revolut …" at bounding box center [256, 300] width 89 height 19
select select "ideal_[SWIFT_CODE]"
click at [212, 292] on select "Kies je bank ABN AMRO ING Rabobank ASN Bank bunq Knab N26 NN Regiobank Revolut …" at bounding box center [256, 300] width 89 height 19
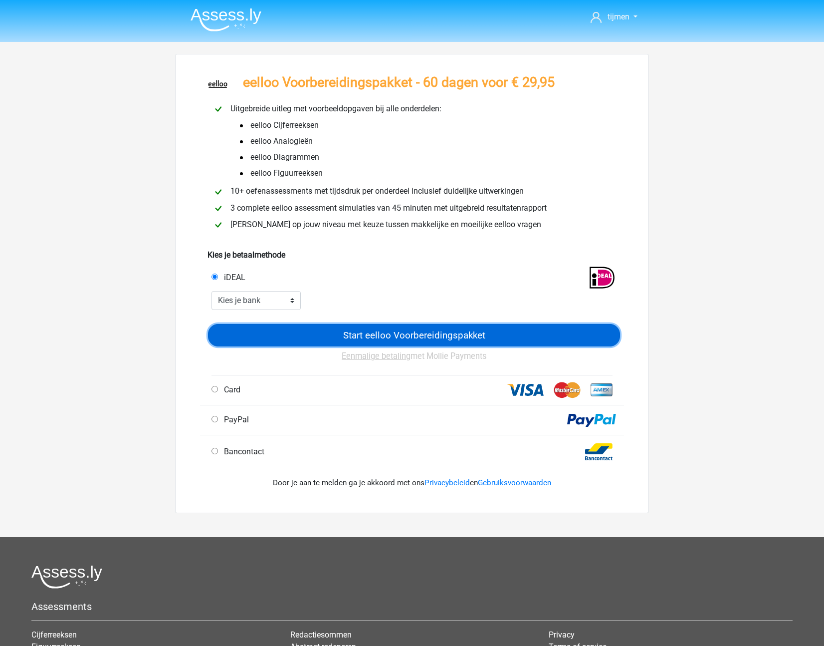
click at [344, 339] on input "Start eelloo Voorbereidingspakket" at bounding box center [414, 335] width 412 height 22
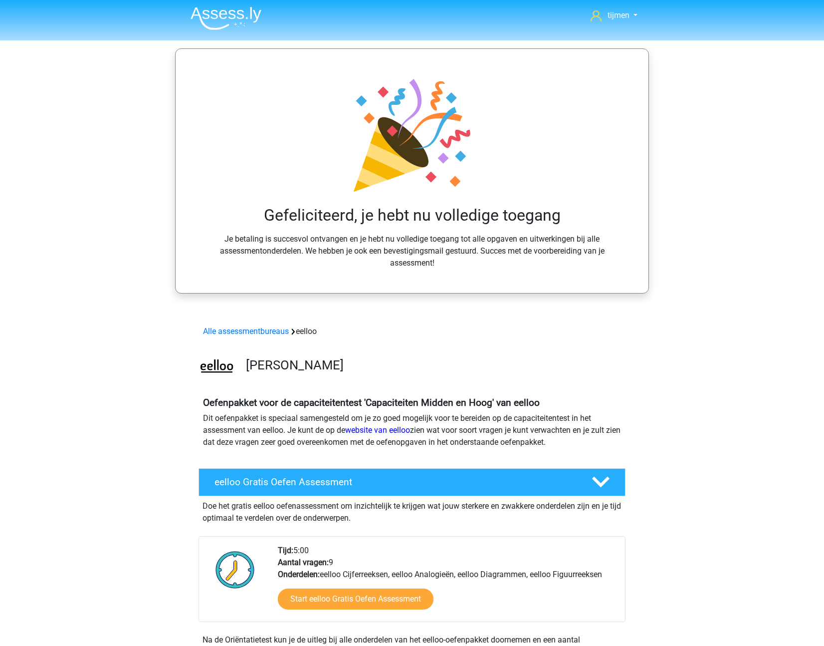
scroll to position [2, 0]
